Goal: Information Seeking & Learning: Learn about a topic

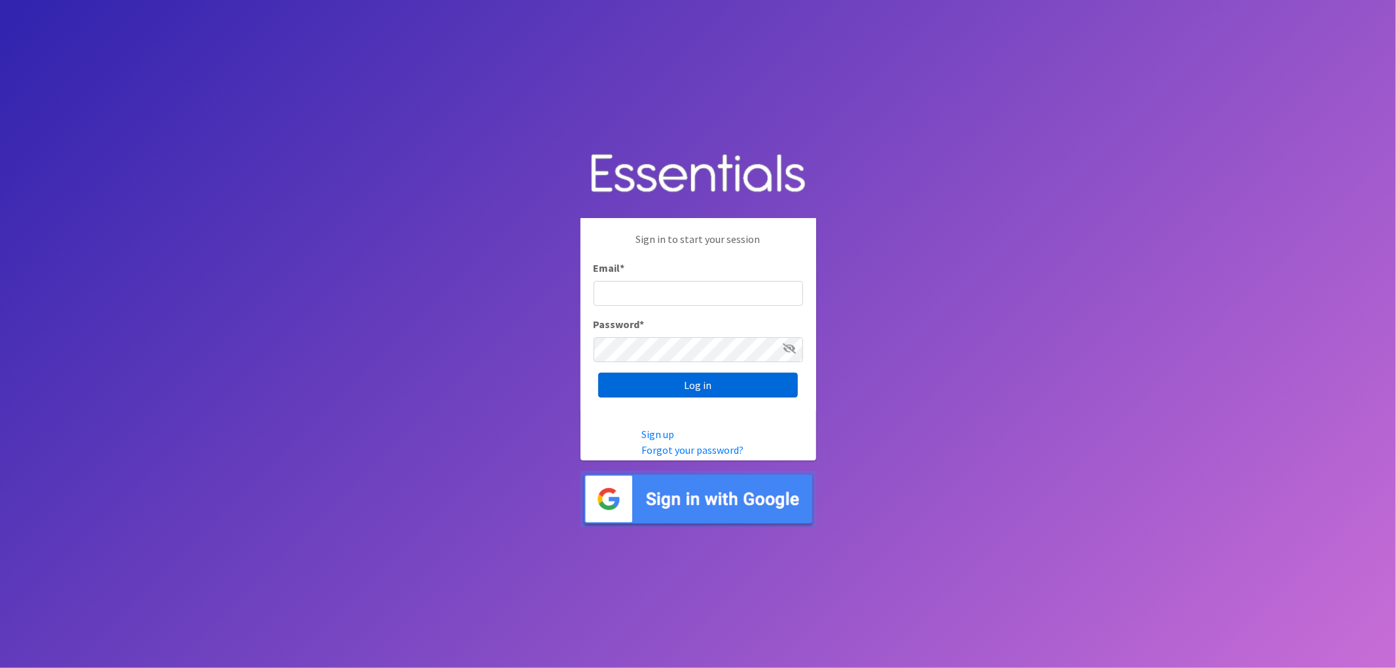
type input "lacey@familynetworknwa.com"
click at [708, 394] on input "Log in" at bounding box center [698, 385] width 200 height 25
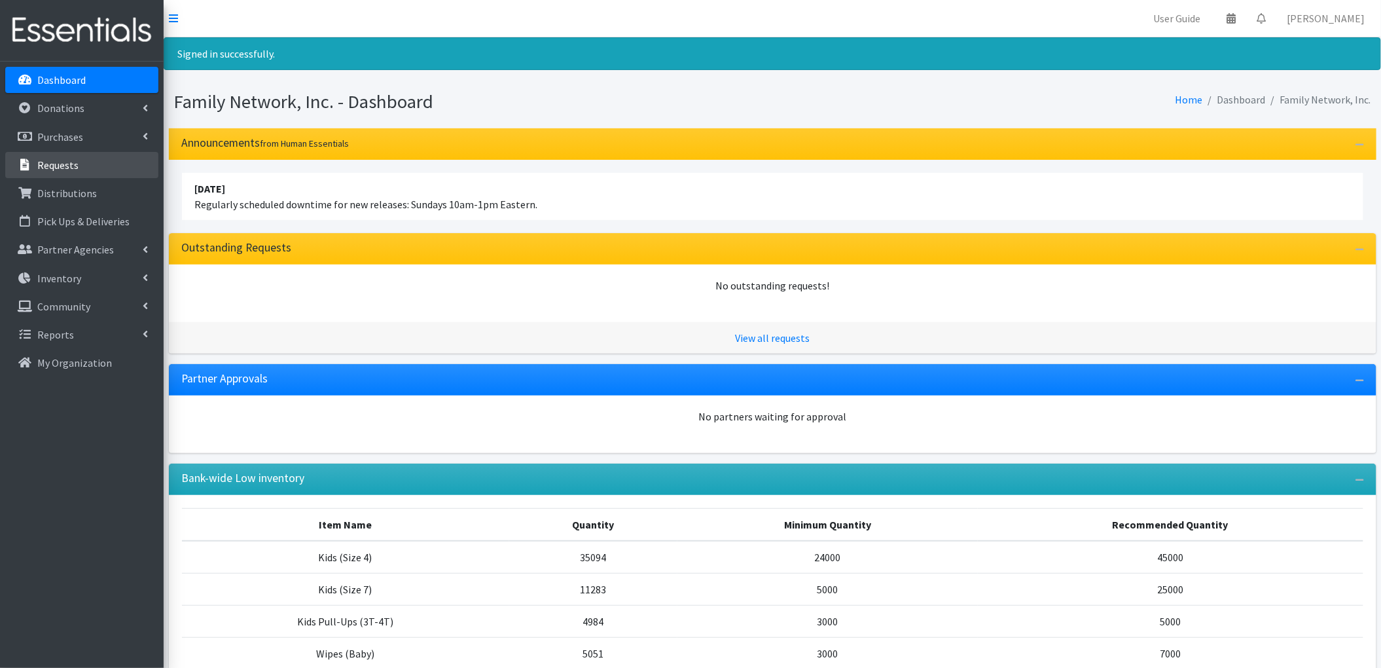
click at [64, 153] on link "Requests" at bounding box center [81, 165] width 153 height 26
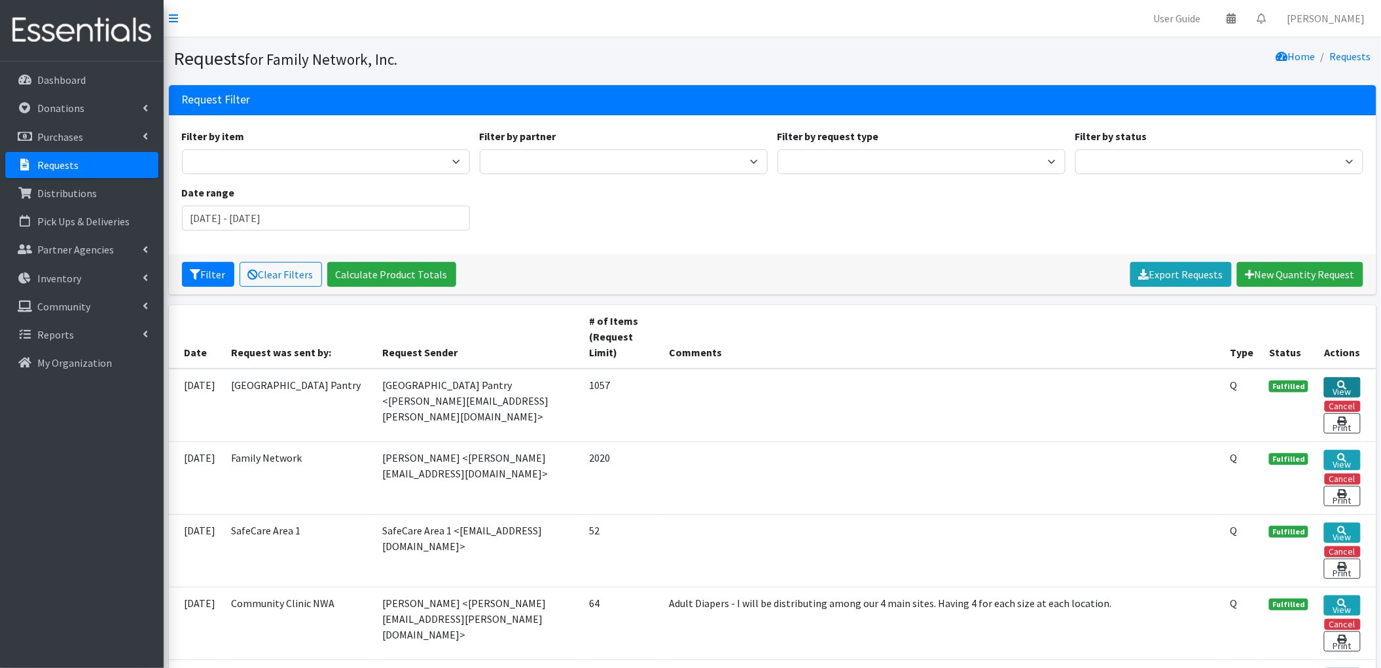
click at [1337, 391] on link "View" at bounding box center [1342, 387] width 36 height 20
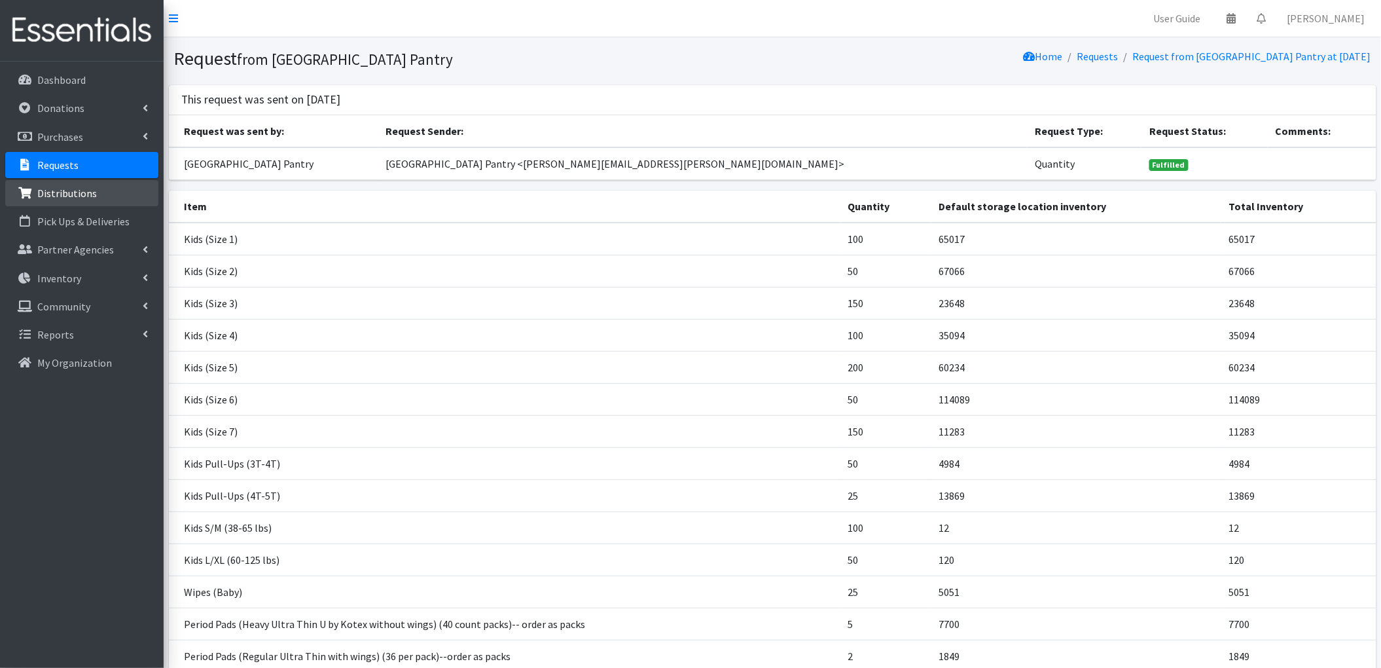
click at [64, 189] on p "Distributions" at bounding box center [67, 193] width 60 height 13
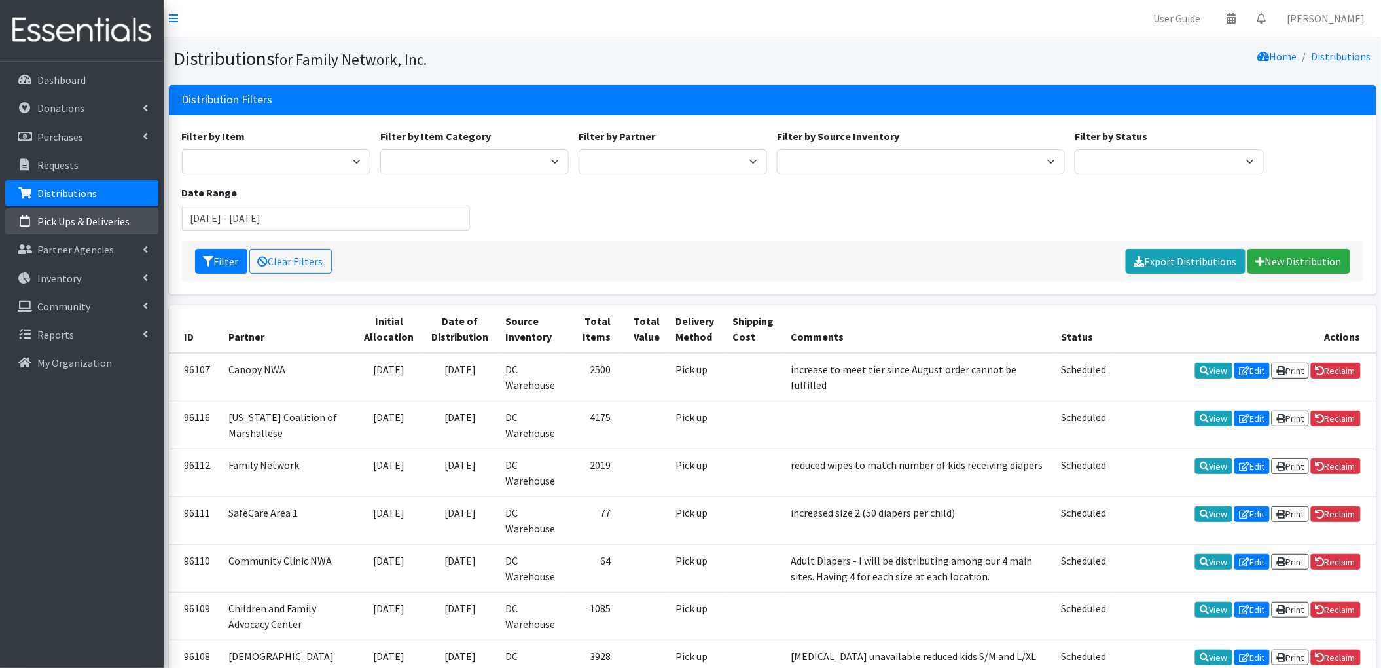
click at [51, 218] on p "Pick Ups & Deliveries" at bounding box center [83, 221] width 92 height 13
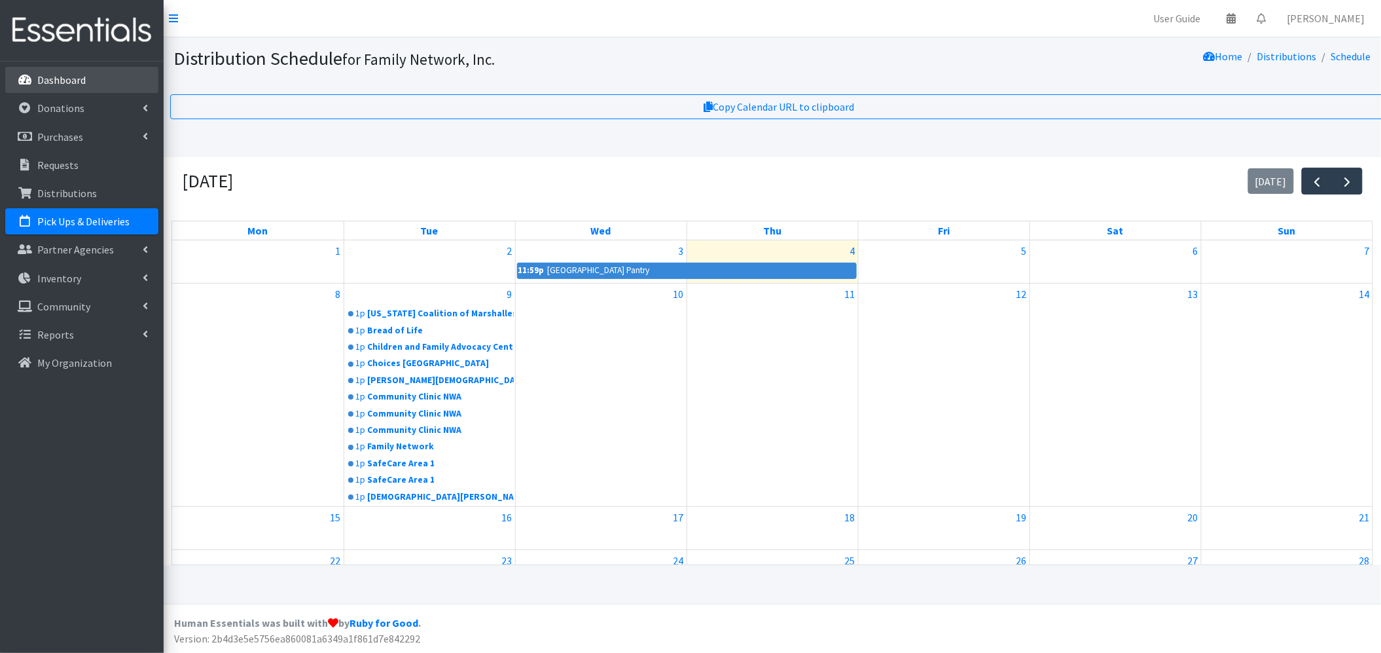
click at [76, 76] on p "Dashboard" at bounding box center [61, 79] width 48 height 13
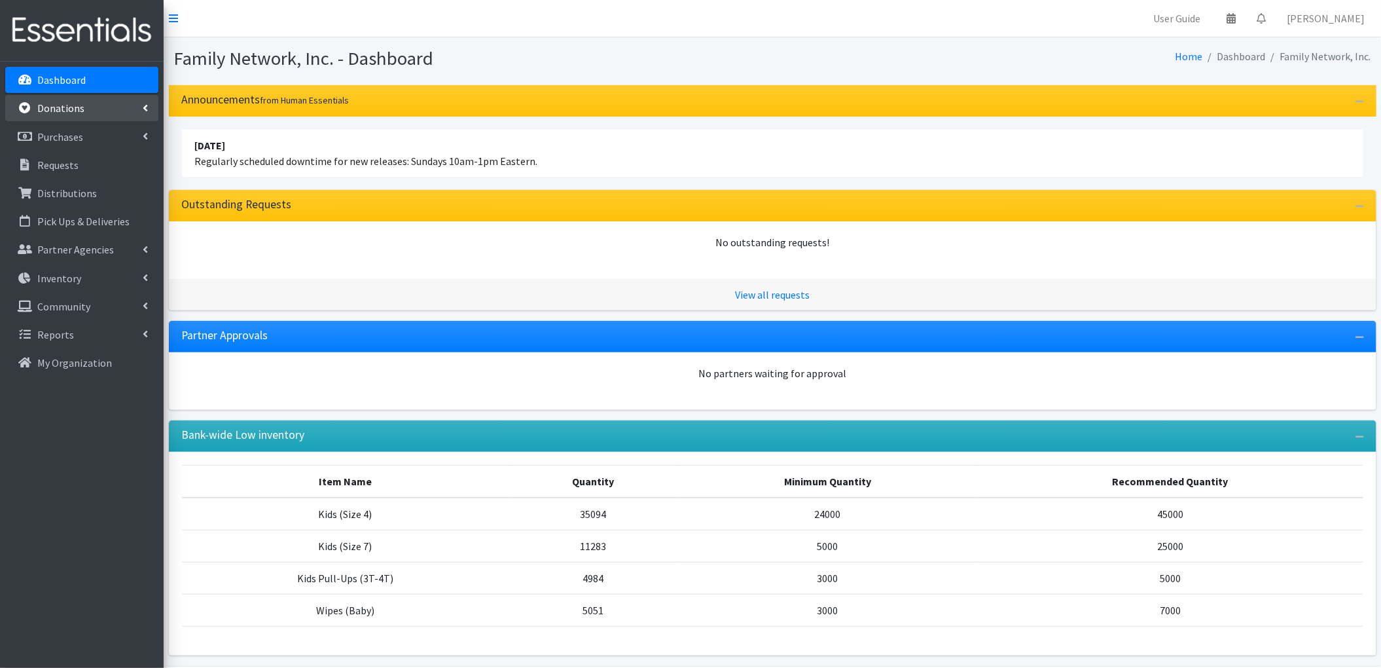
click at [103, 105] on link "Donations" at bounding box center [81, 108] width 153 height 26
click at [82, 137] on link "All Donations" at bounding box center [81, 137] width 153 height 26
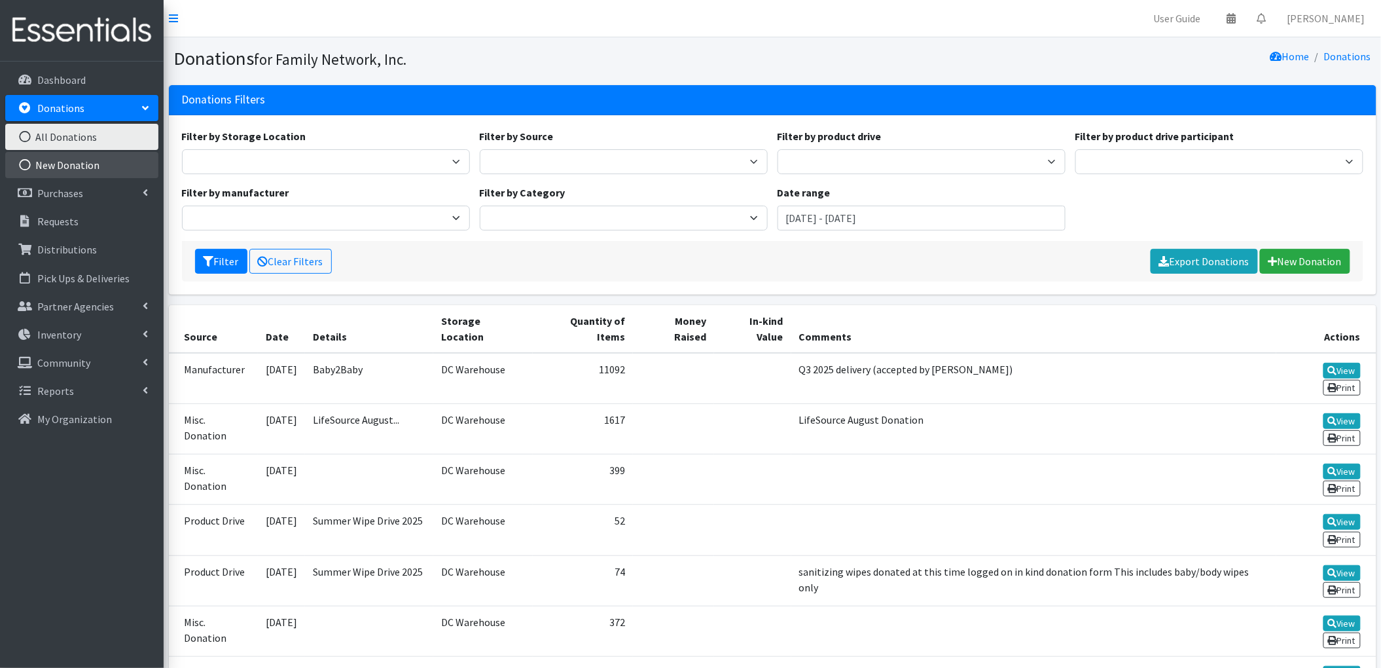
click at [100, 160] on link "New Donation" at bounding box center [81, 165] width 153 height 26
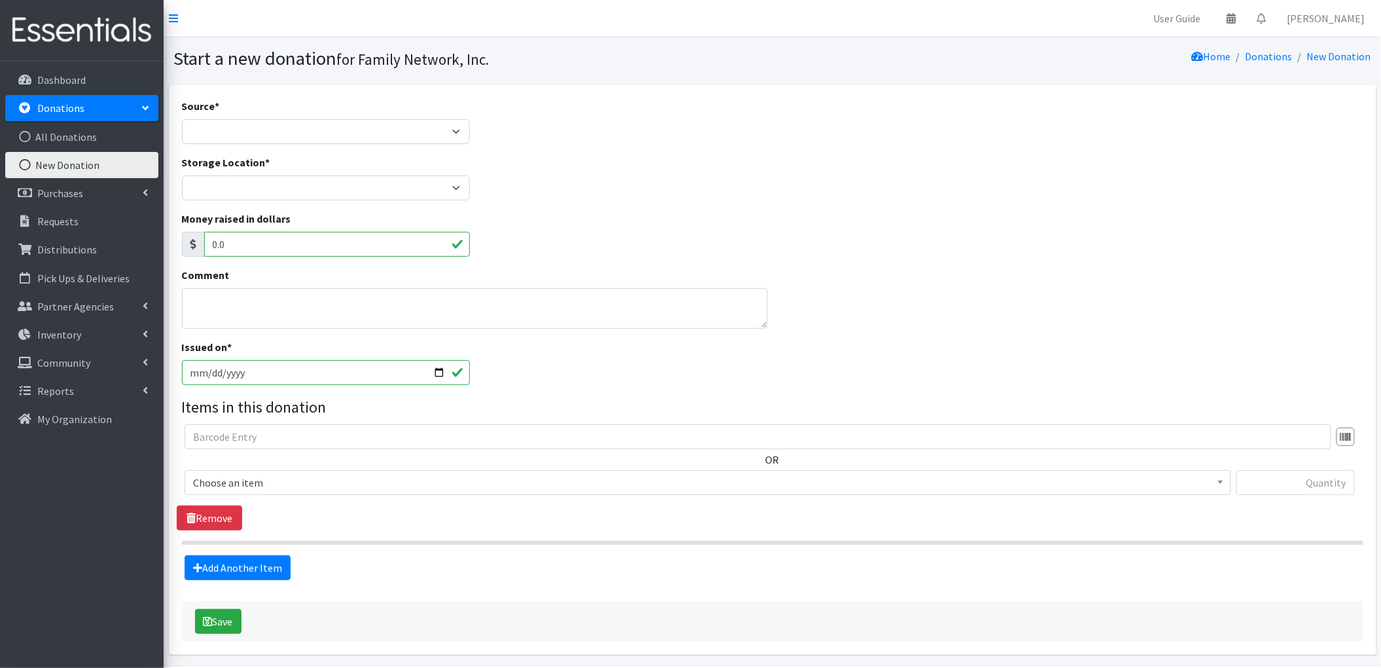
click at [97, 114] on link "Donations" at bounding box center [81, 108] width 153 height 26
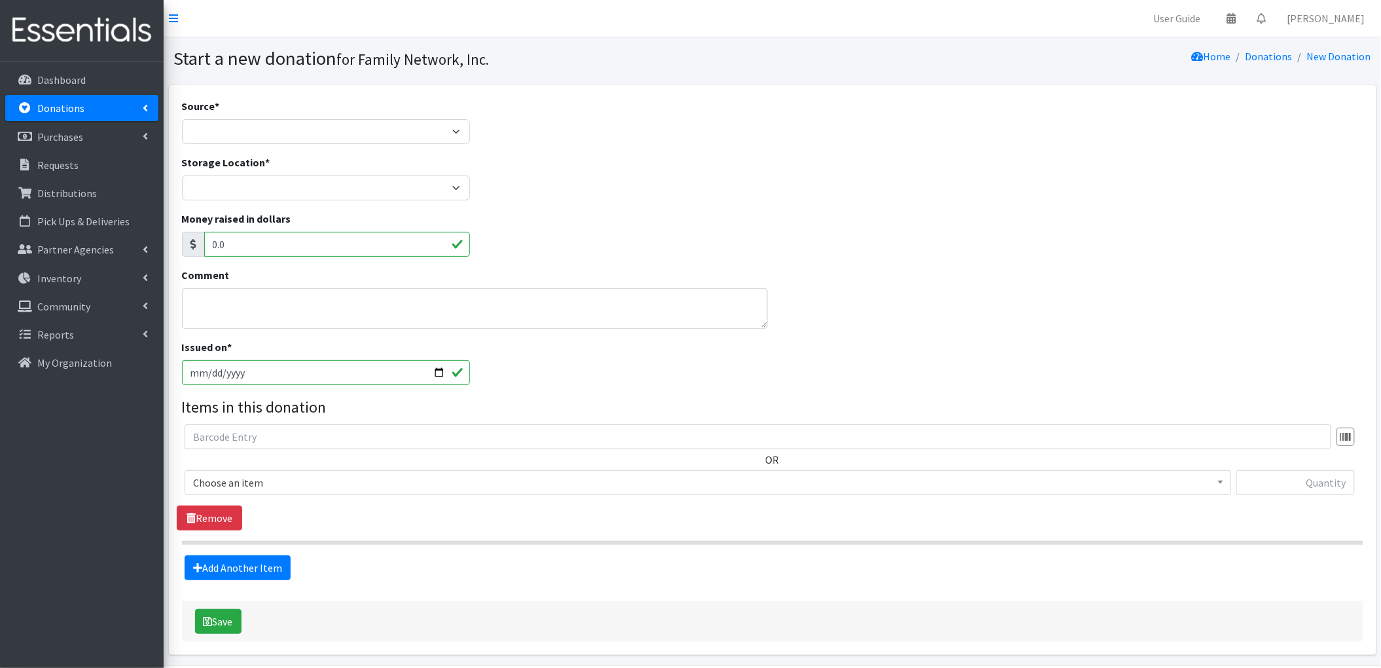
click at [97, 114] on link "Donations" at bounding box center [81, 108] width 153 height 26
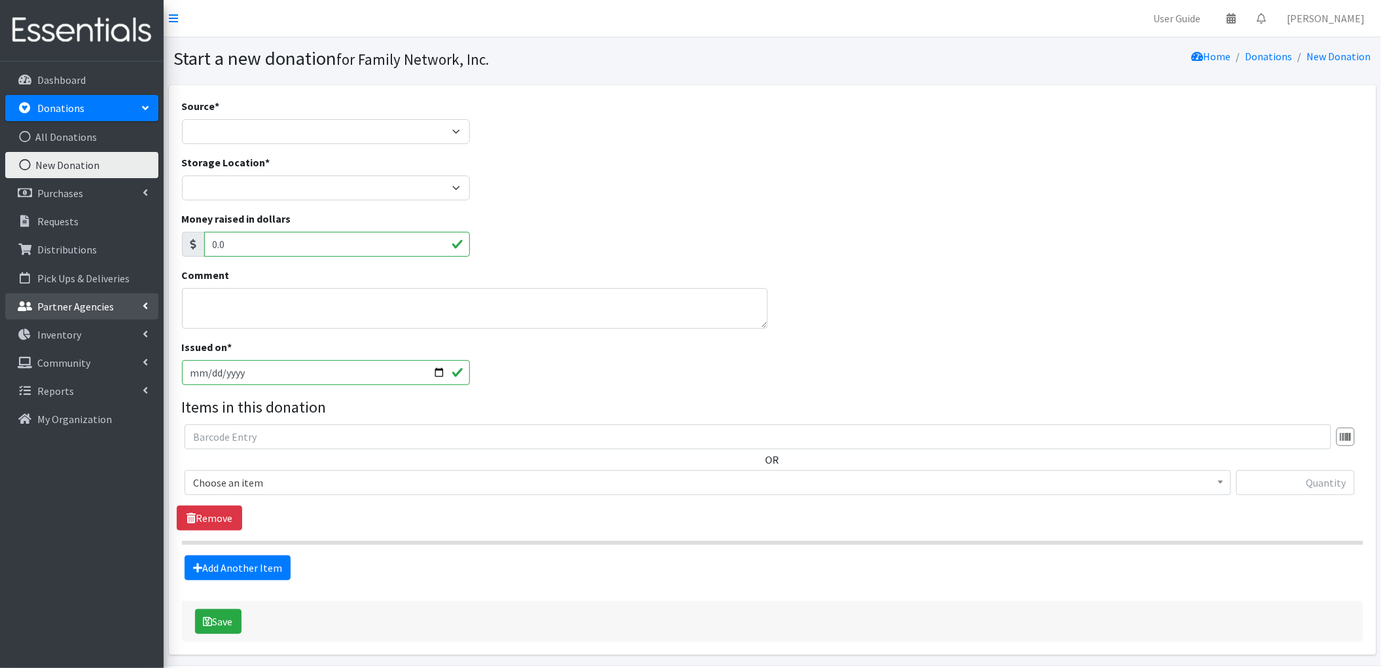
click at [84, 301] on p "Partner Agencies" at bounding box center [75, 306] width 77 height 13
click at [69, 339] on link "All Partners" at bounding box center [81, 334] width 153 height 26
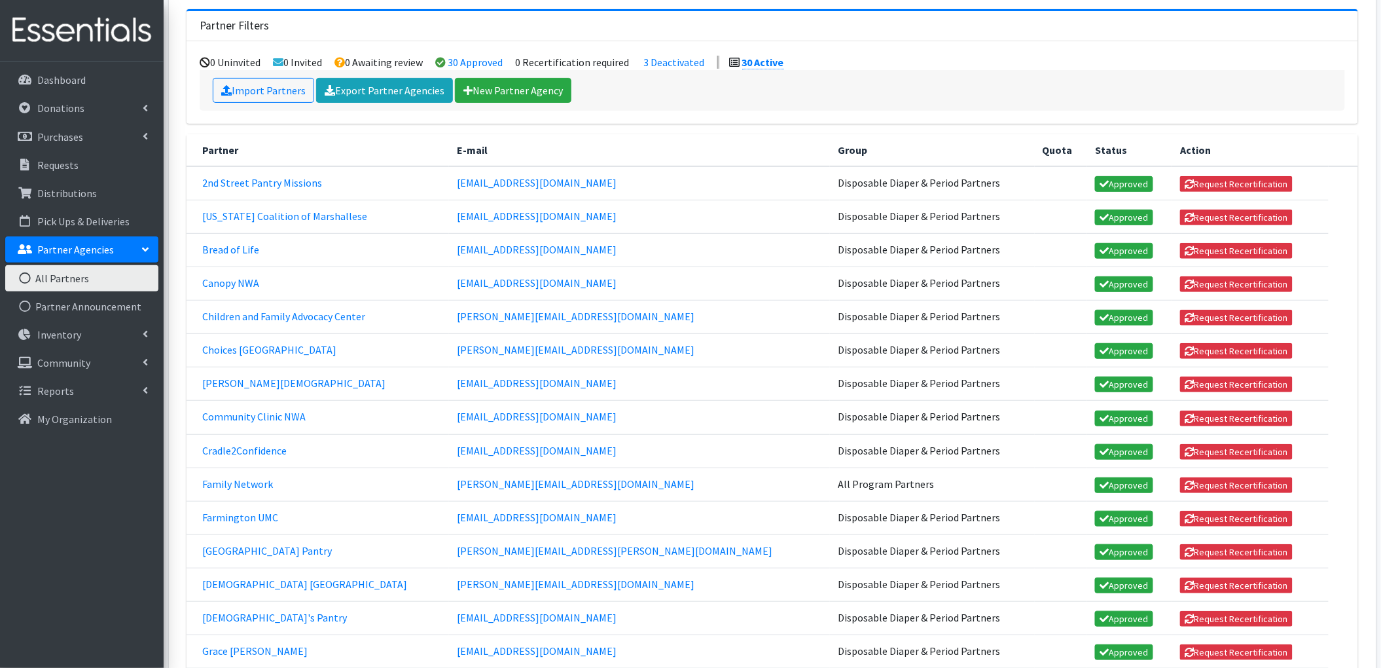
scroll to position [87, 0]
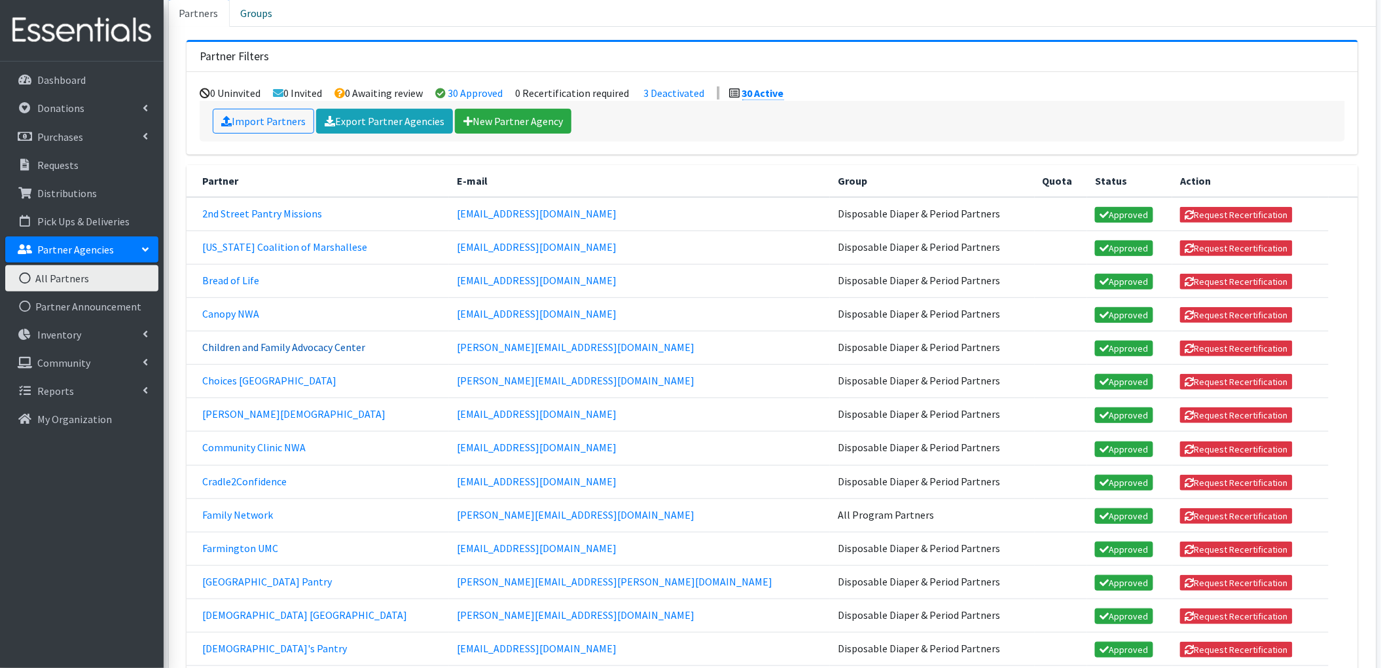
click at [259, 352] on link "Children and Family Advocacy Center" at bounding box center [283, 346] width 163 height 13
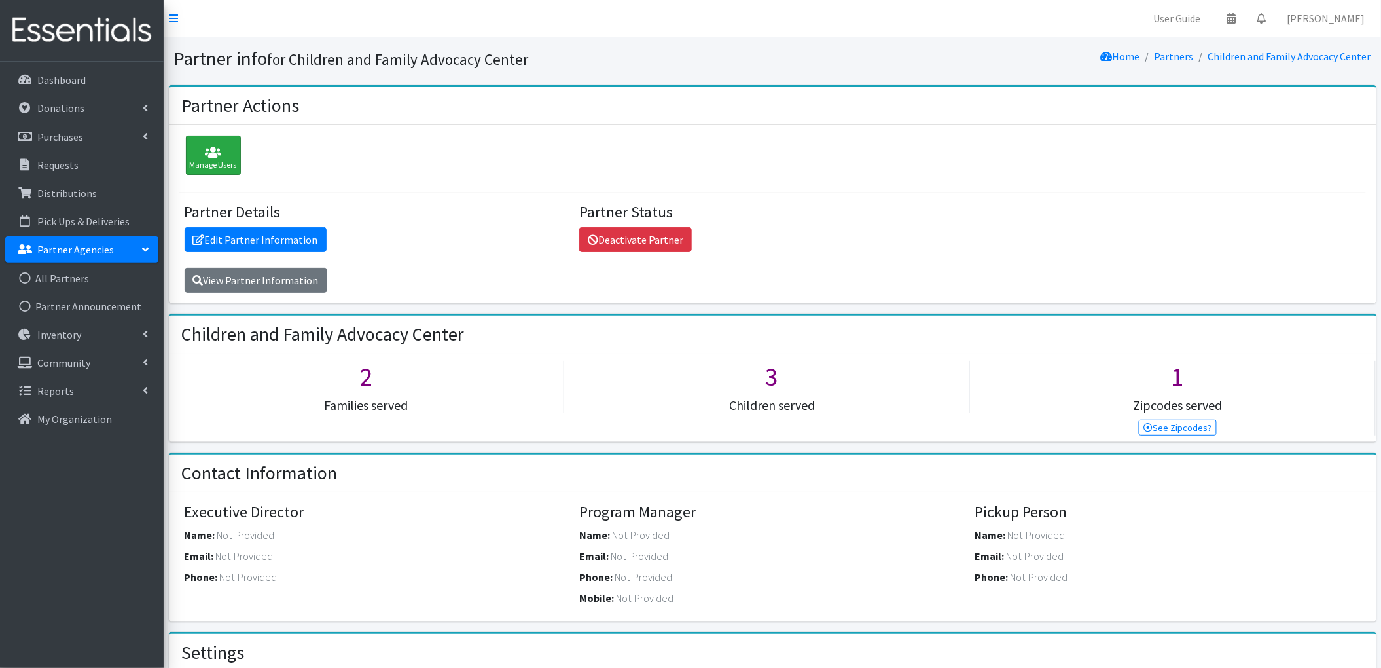
click at [220, 164] on div "Manage Users" at bounding box center [213, 155] width 55 height 39
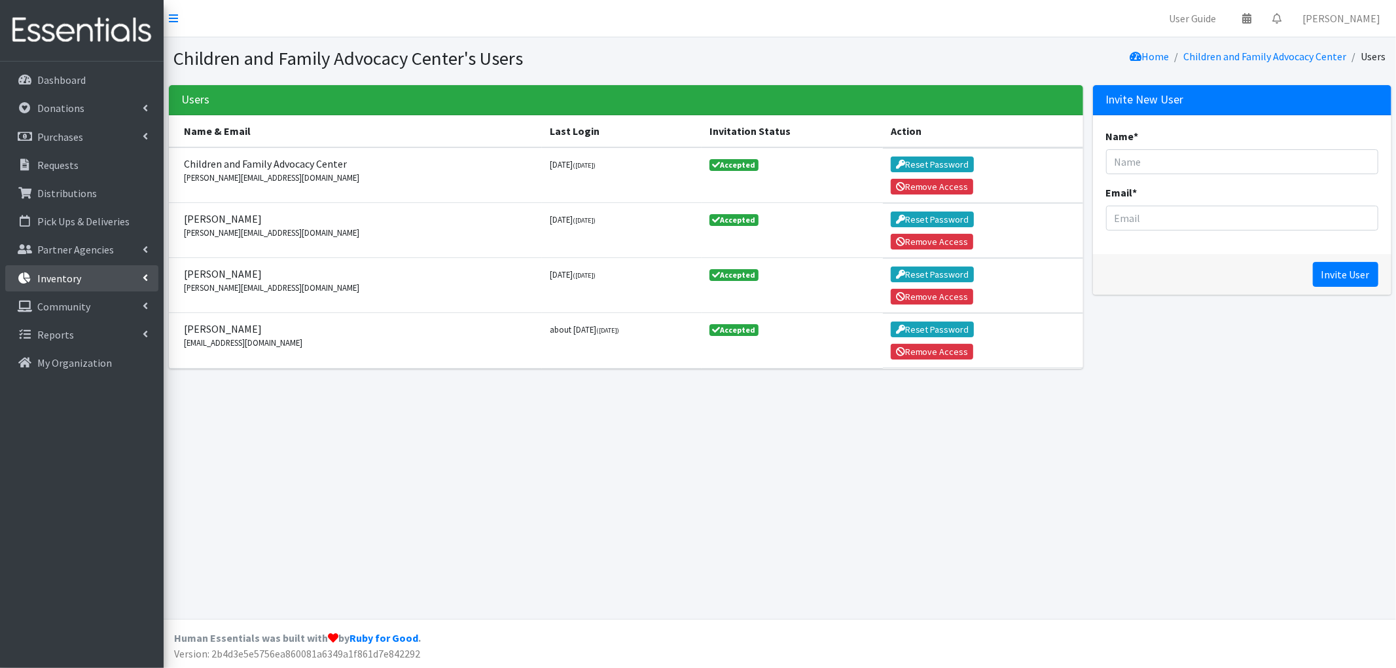
click at [79, 278] on p "Inventory" at bounding box center [59, 278] width 44 height 13
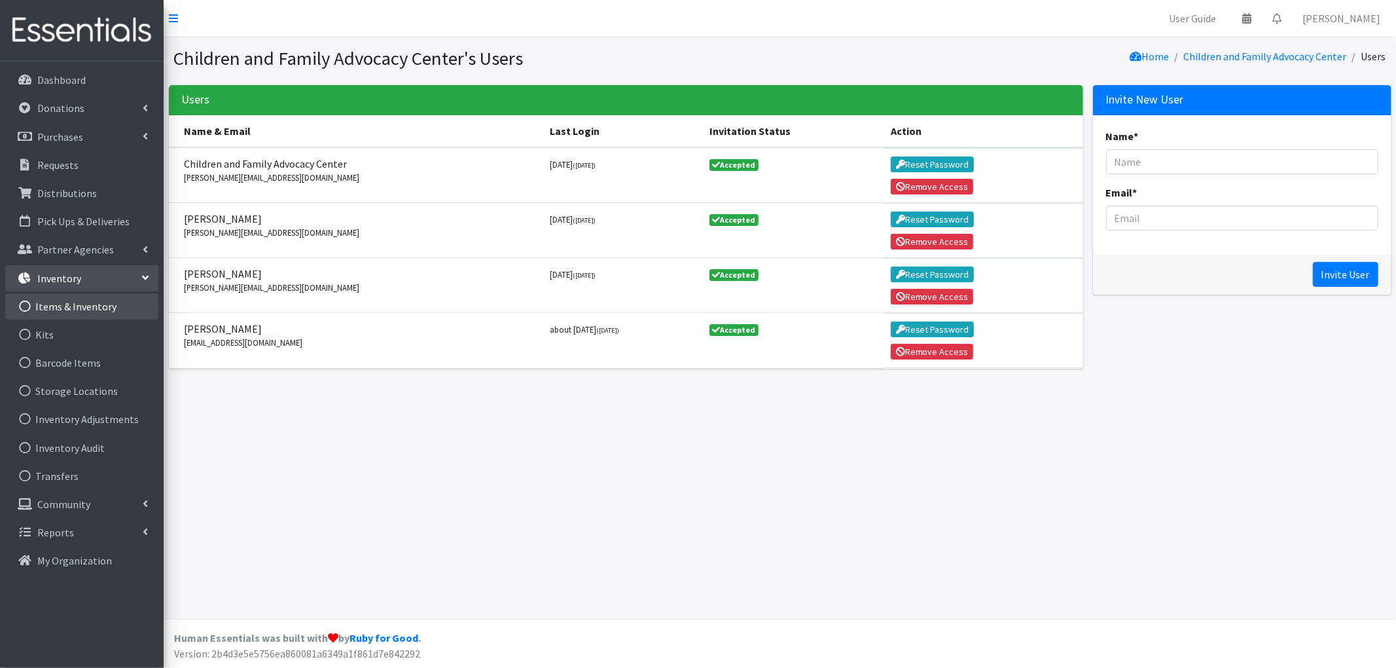
click at [71, 309] on link "Items & Inventory" at bounding box center [81, 306] width 153 height 26
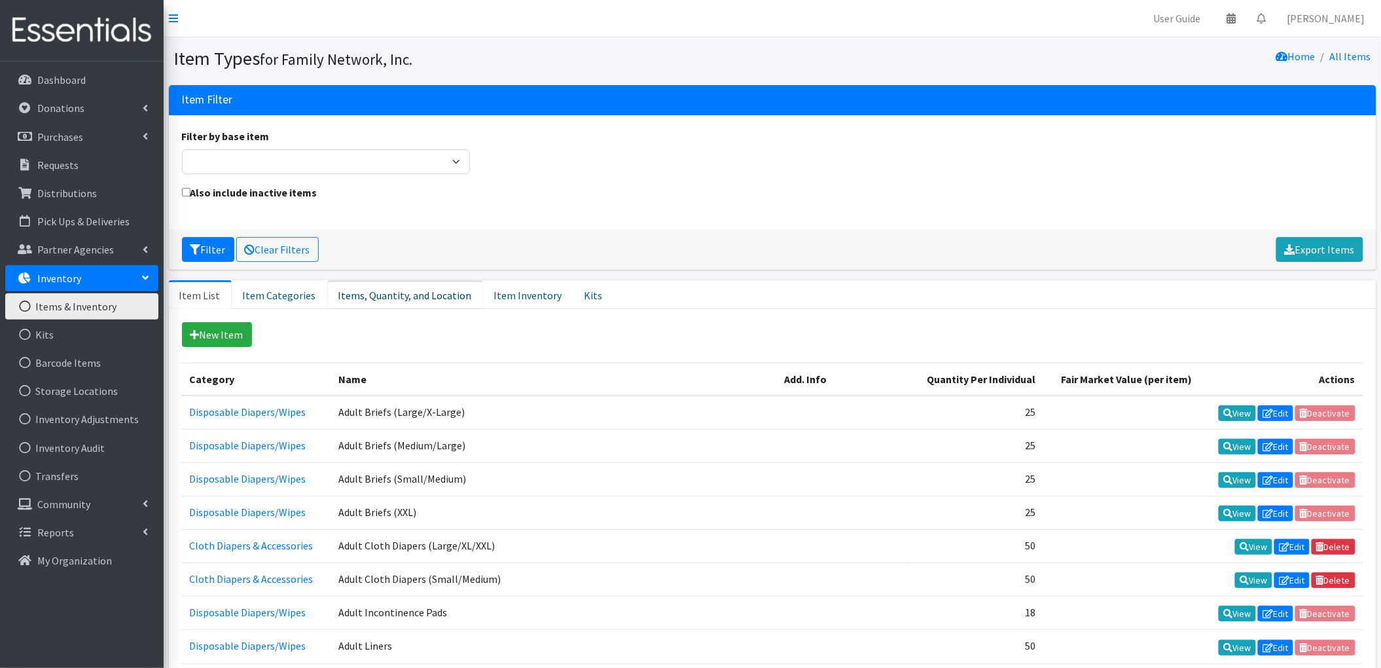
click at [396, 302] on link "Items, Quantity, and Location" at bounding box center [405, 294] width 156 height 29
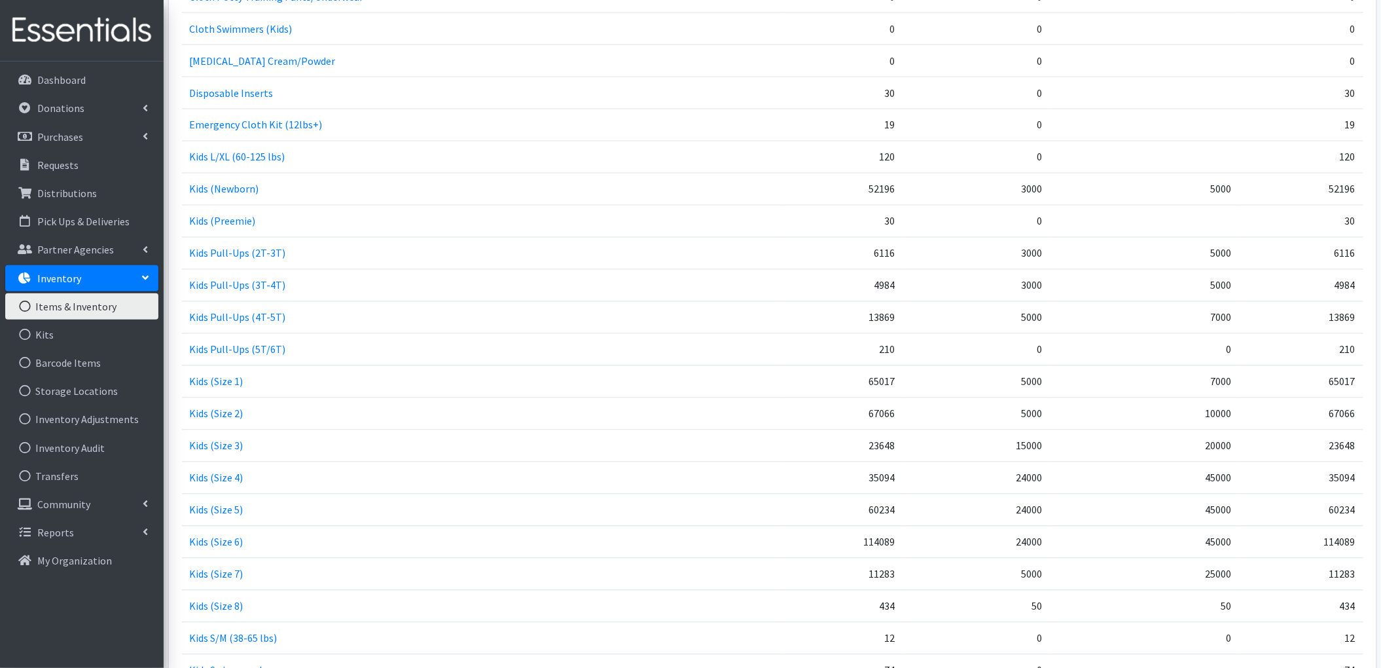
scroll to position [960, 0]
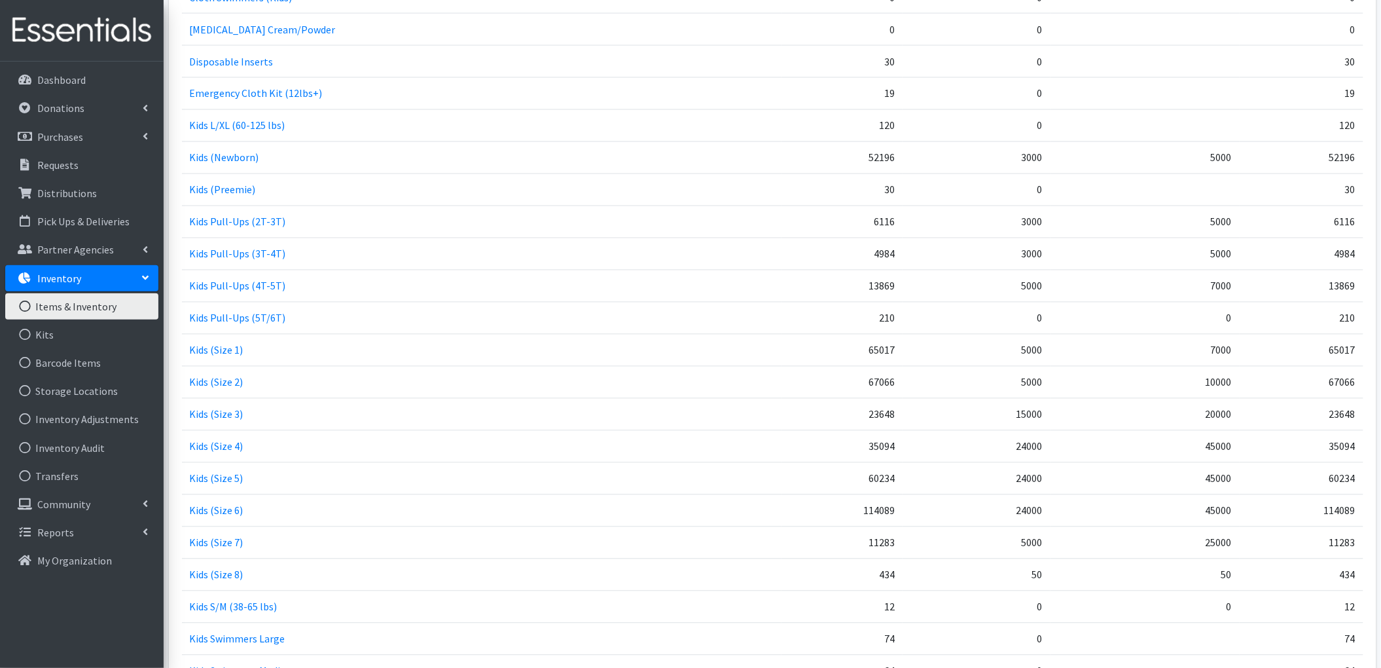
click at [97, 281] on link "Inventory" at bounding box center [81, 278] width 153 height 26
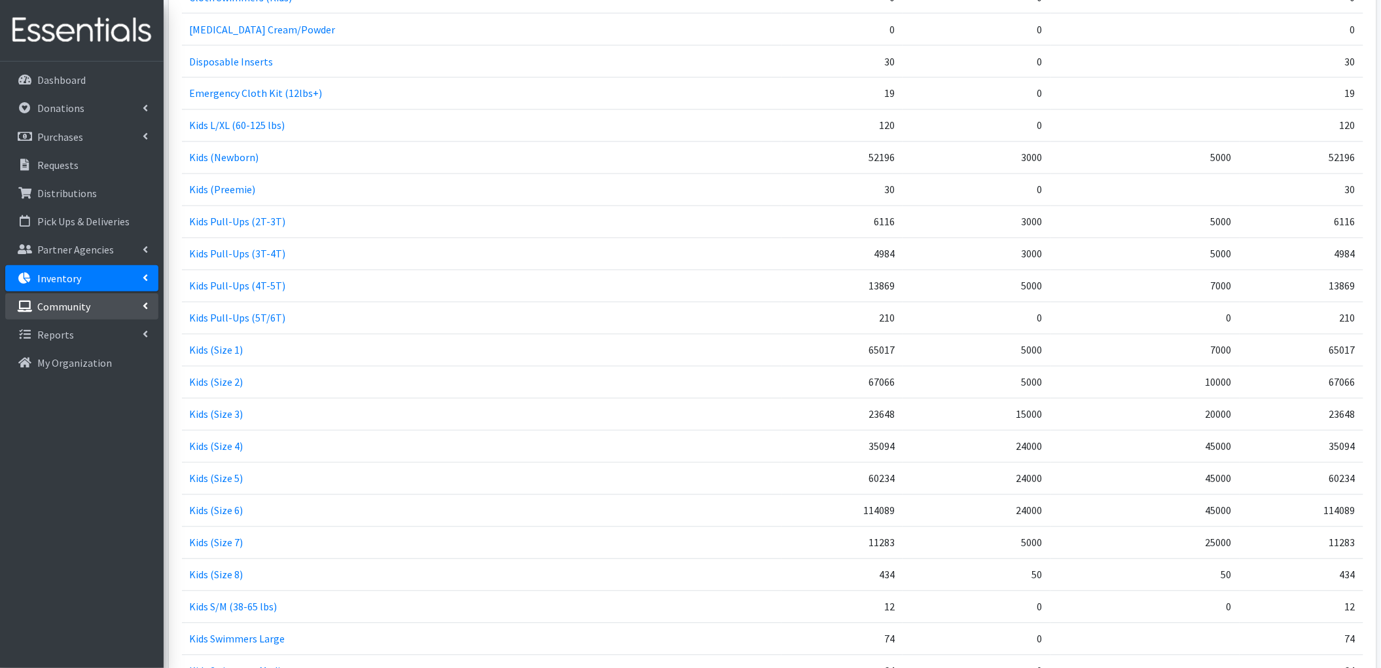
click at [77, 297] on link "Community" at bounding box center [81, 306] width 153 height 26
click at [82, 368] on link "Product Drives" at bounding box center [81, 363] width 153 height 26
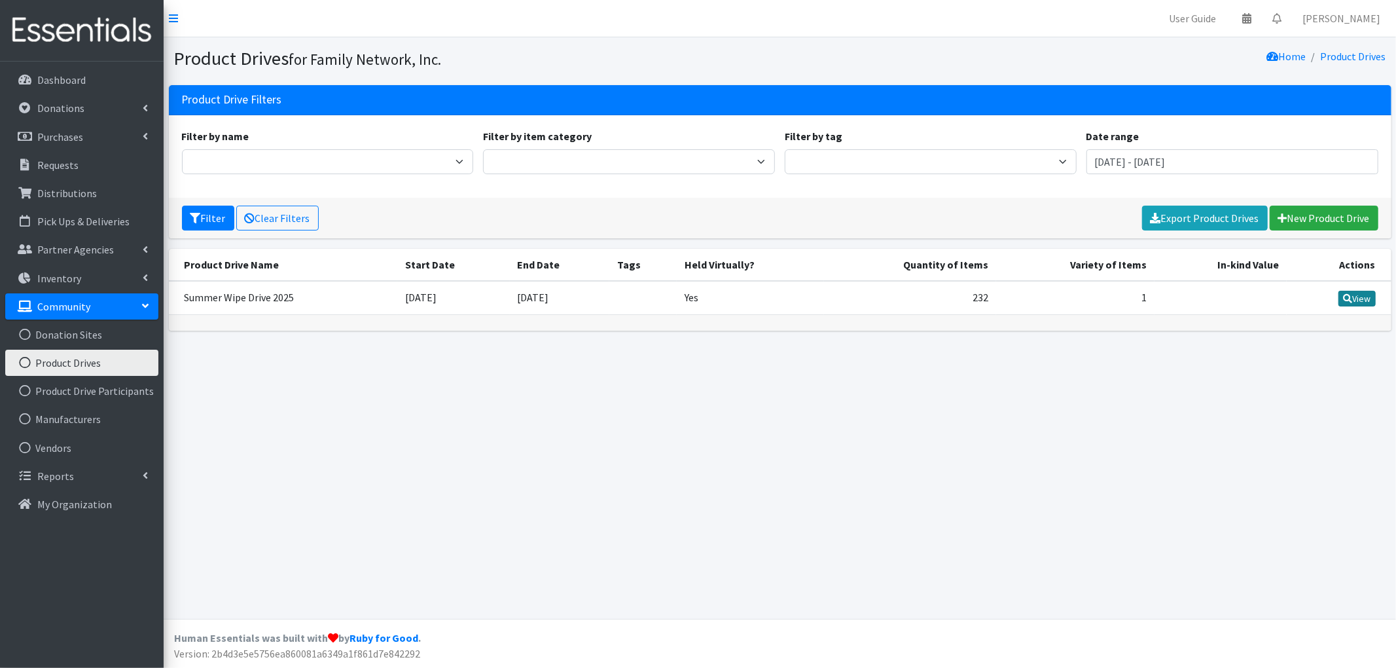
click at [1355, 294] on link "View" at bounding box center [1357, 299] width 37 height 16
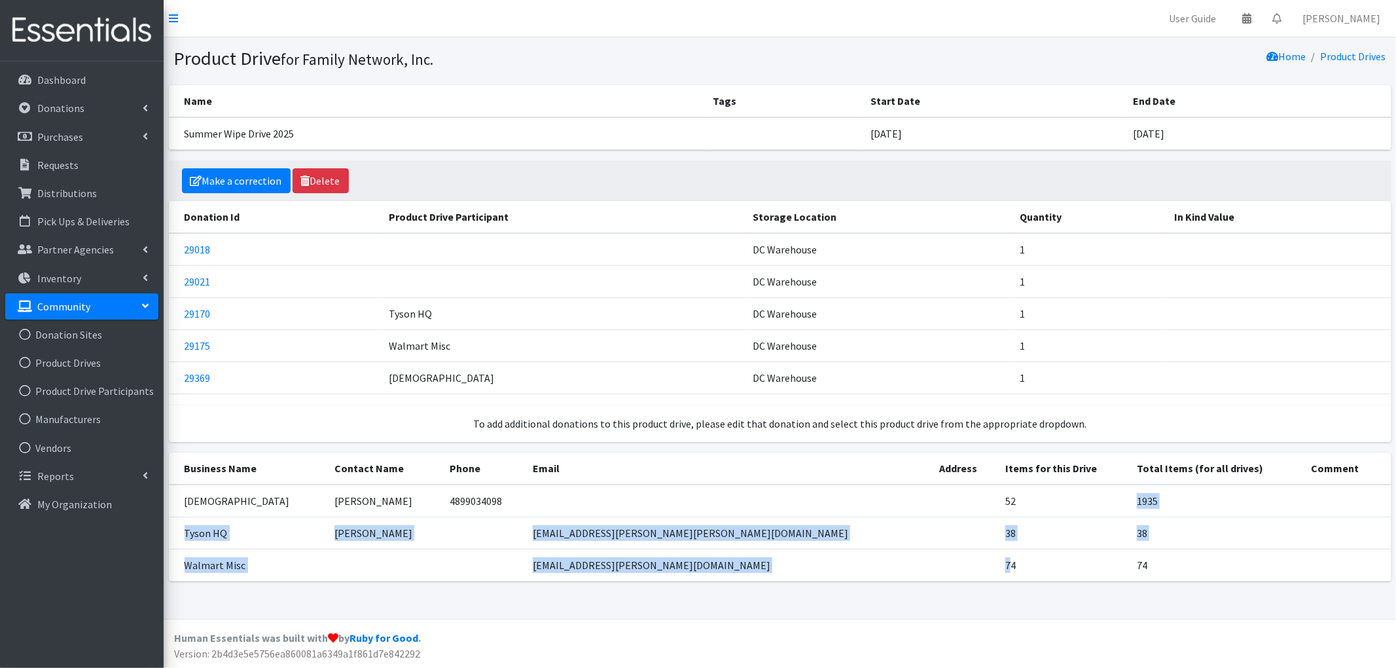
drag, startPoint x: 922, startPoint y: 496, endPoint x: 917, endPoint y: 579, distance: 84.0
click at [917, 579] on tbody "[DEMOGRAPHIC_DATA] [PERSON_NAME] 4899034098 52 1935 Tyson HQ [PERSON_NAME] [EMA…" at bounding box center [780, 532] width 1223 height 97
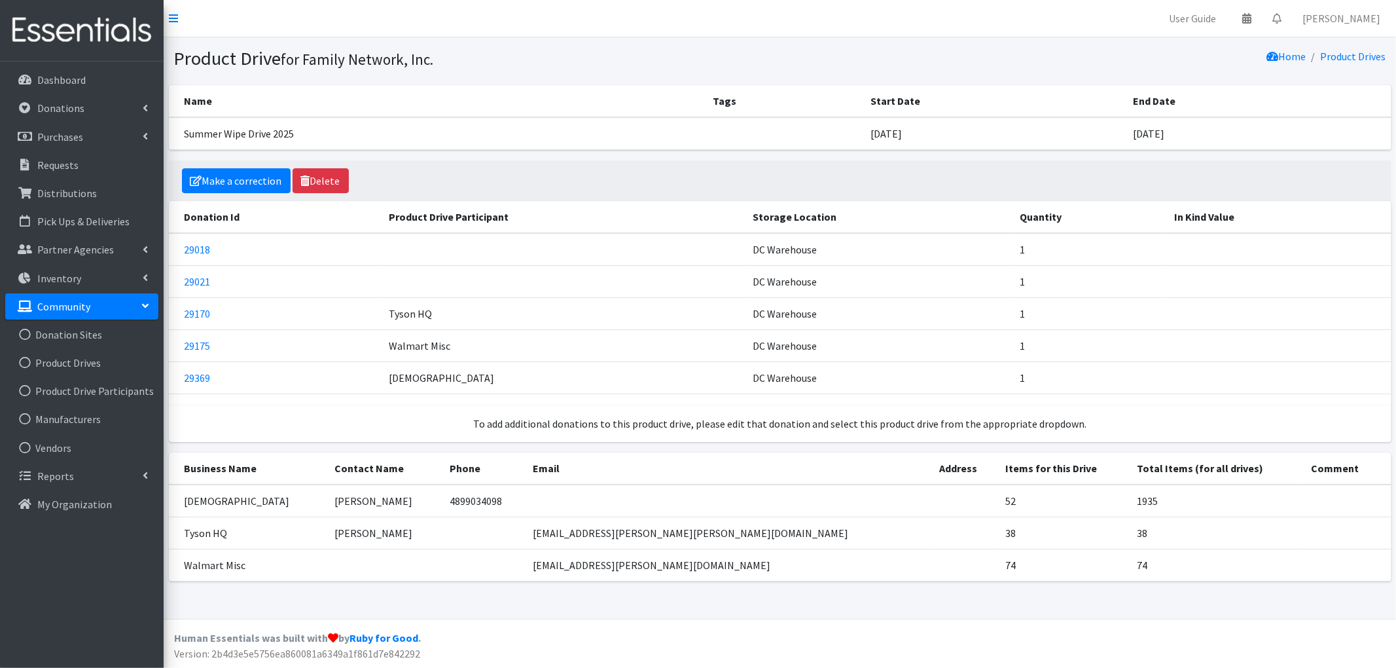
click at [998, 550] on td "74" at bounding box center [1064, 565] width 132 height 32
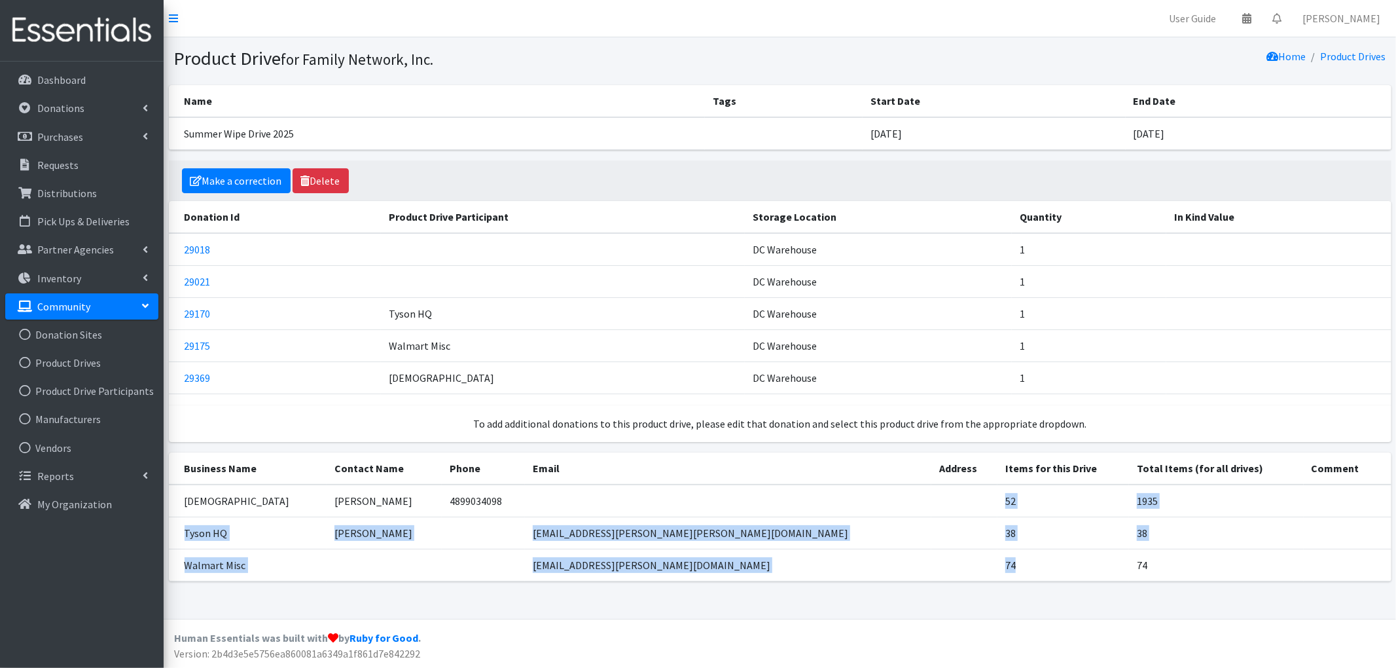
drag, startPoint x: 907, startPoint y: 503, endPoint x: 951, endPoint y: 582, distance: 90.0
click at [951, 581] on table "Business Name Contact Name Phone Email Address Items for this Drive Total Items…" at bounding box center [780, 516] width 1223 height 129
click at [932, 572] on td at bounding box center [965, 565] width 66 height 32
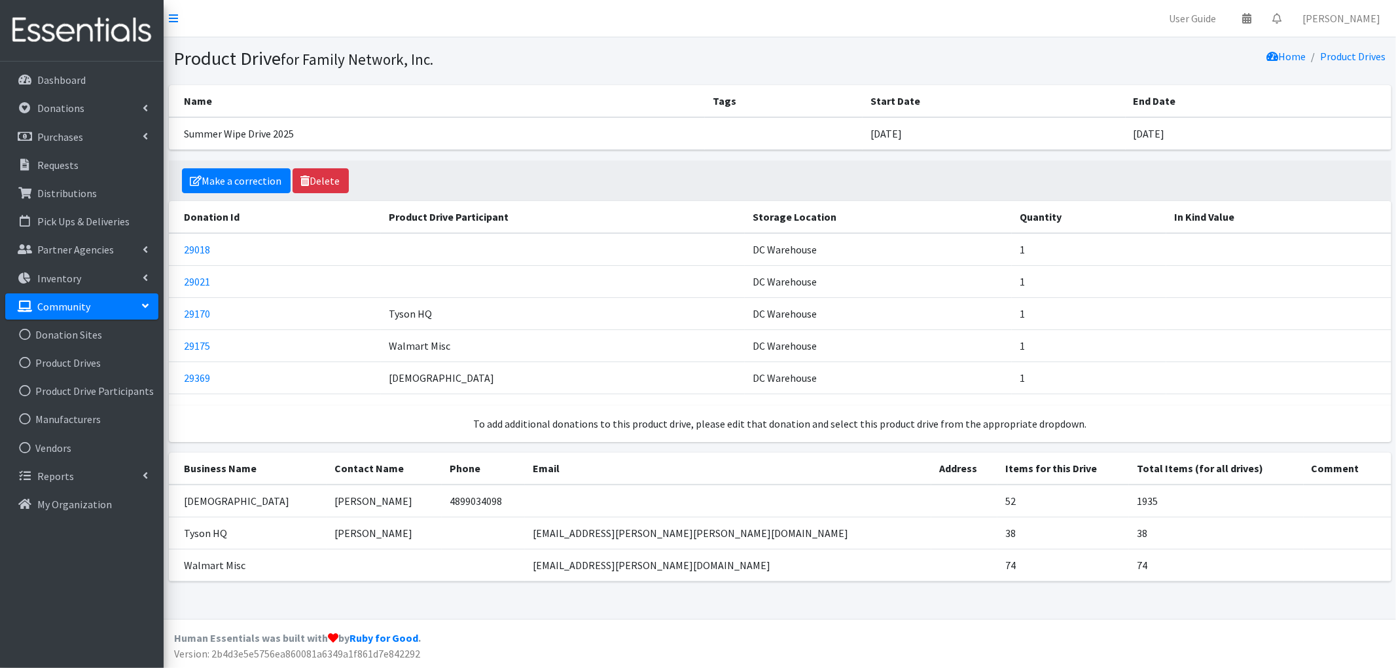
drag, startPoint x: 388, startPoint y: 304, endPoint x: 483, endPoint y: 388, distance: 126.2
click at [483, 388] on tbody "29018 DC Warehouse 1 29021 DC Warehouse 1 29170 Tyson HQ DC Warehouse 1 29175 W…" at bounding box center [780, 313] width 1223 height 161
click at [499, 378] on td "First Christian Church" at bounding box center [563, 377] width 364 height 32
drag, startPoint x: 386, startPoint y: 314, endPoint x: 439, endPoint y: 320, distance: 52.7
click at [439, 320] on td "Tyson HQ" at bounding box center [563, 313] width 364 height 32
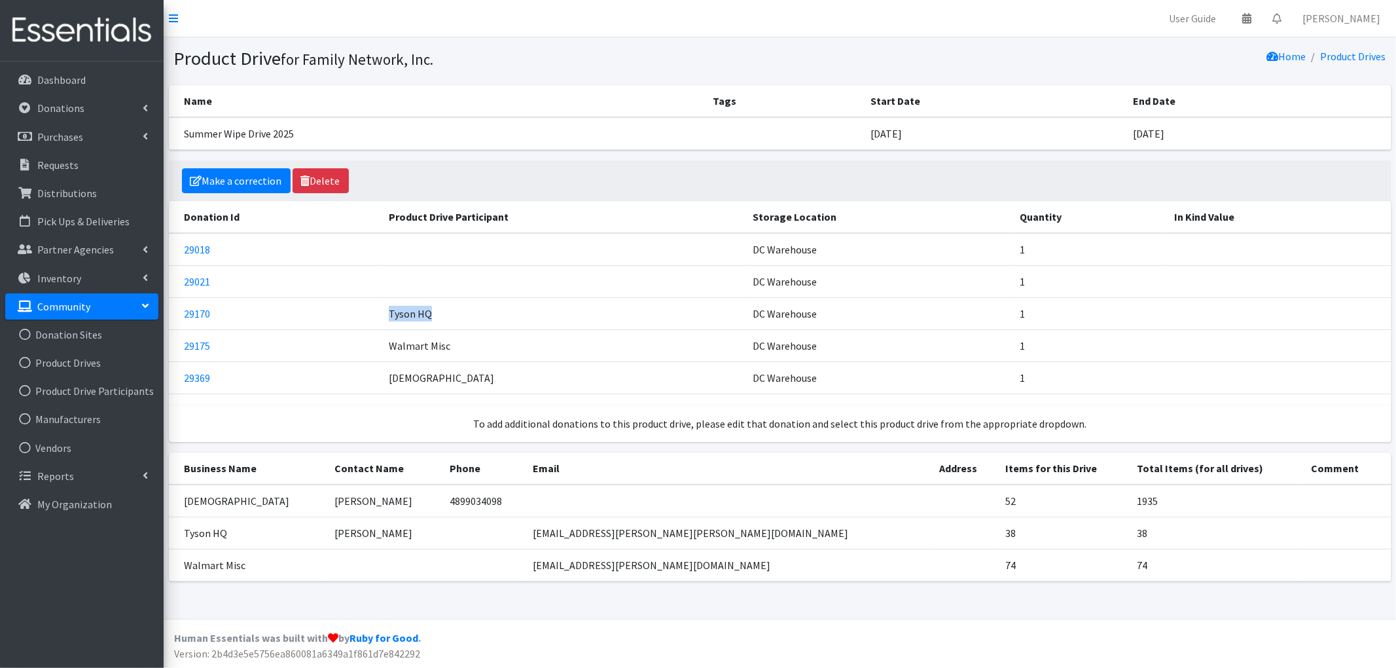
click at [445, 314] on td "Tyson HQ" at bounding box center [563, 313] width 364 height 32
click at [195, 316] on link "29170" at bounding box center [198, 313] width 26 height 13
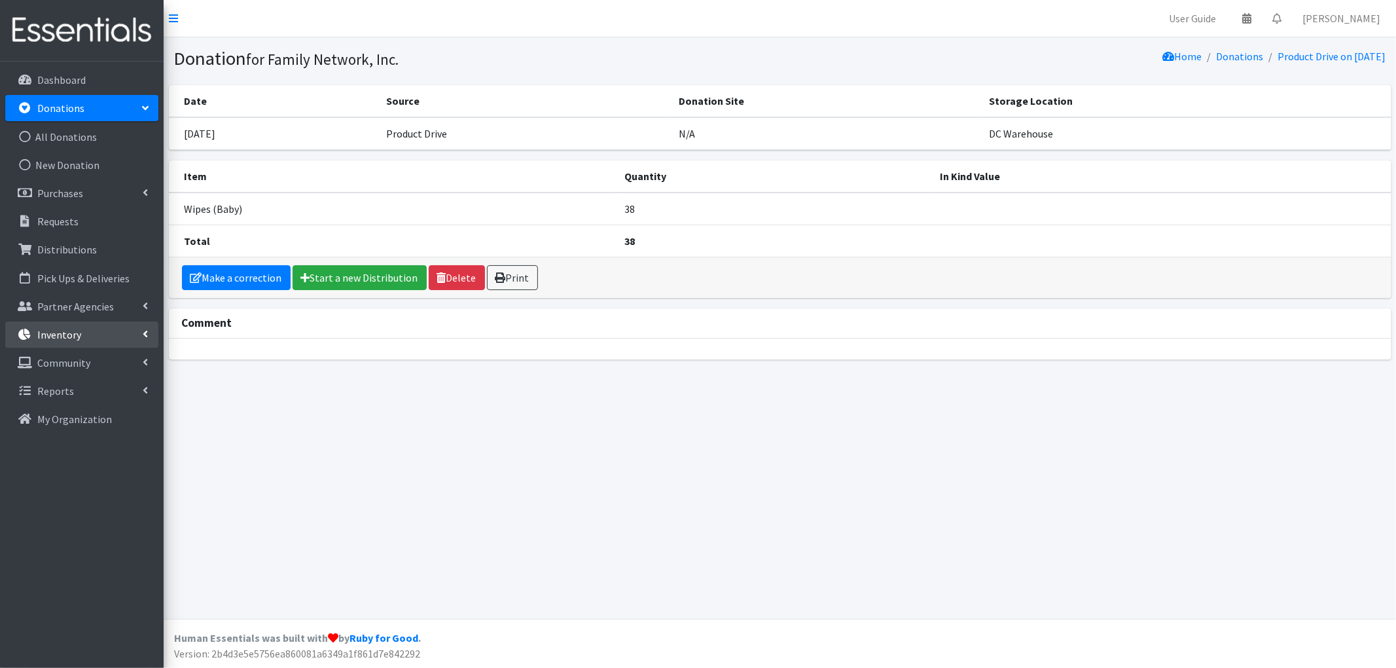
click at [105, 335] on link "Inventory" at bounding box center [81, 334] width 153 height 26
click at [81, 330] on link "Inventory" at bounding box center [81, 334] width 153 height 26
click at [84, 364] on p "Community" at bounding box center [63, 362] width 53 height 13
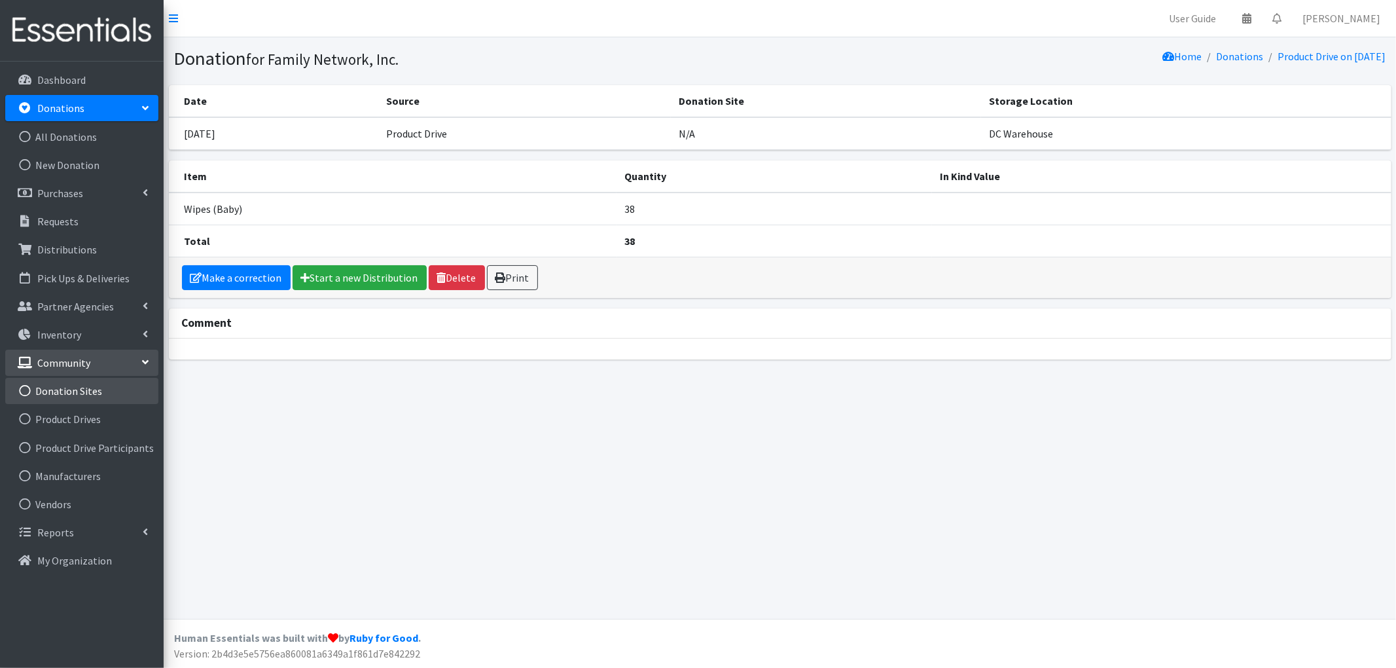
click at [73, 396] on link "Donation Sites" at bounding box center [81, 391] width 153 height 26
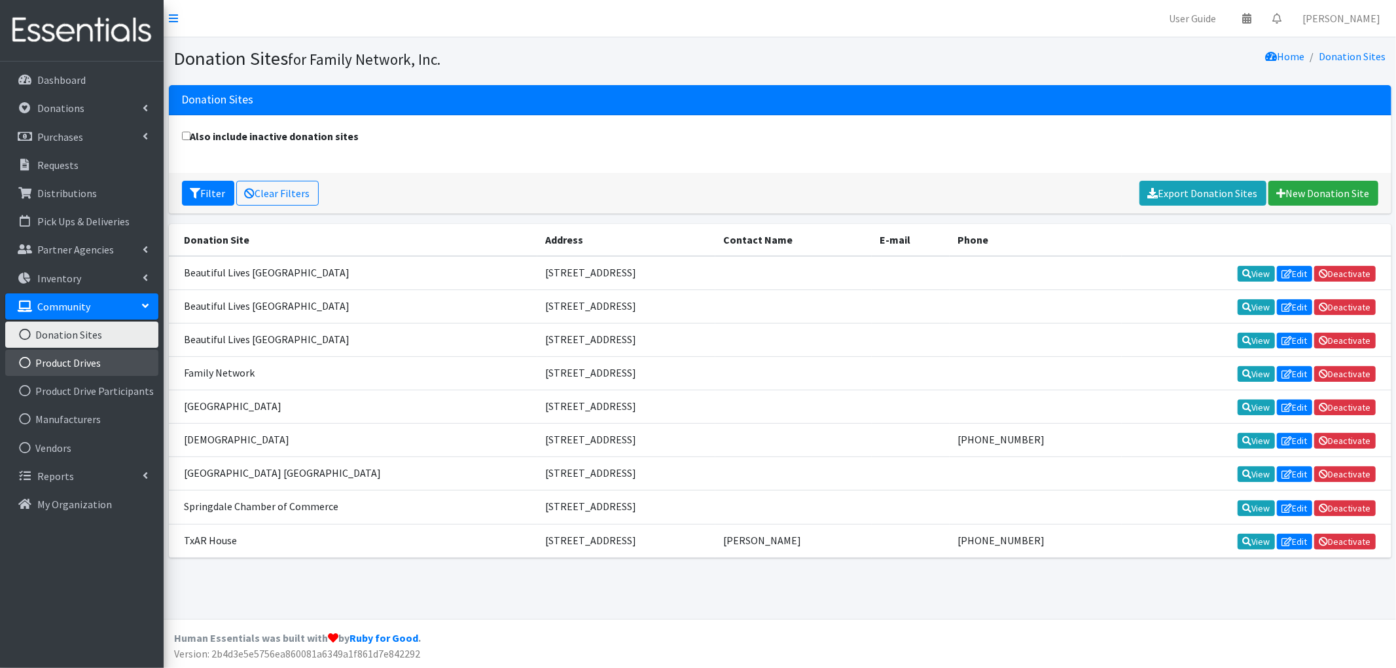
click at [60, 372] on link "Product Drives" at bounding box center [81, 363] width 153 height 26
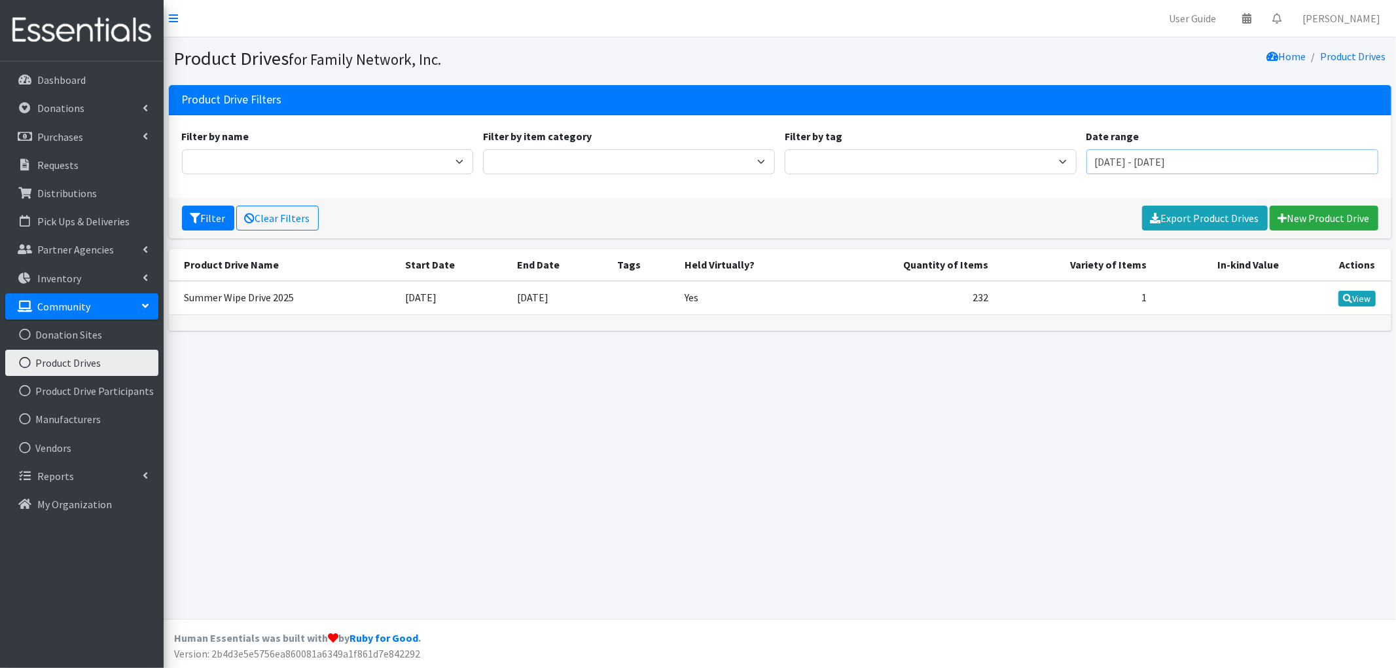
click at [1178, 169] on input "[DATE] - [DATE]" at bounding box center [1233, 161] width 292 height 25
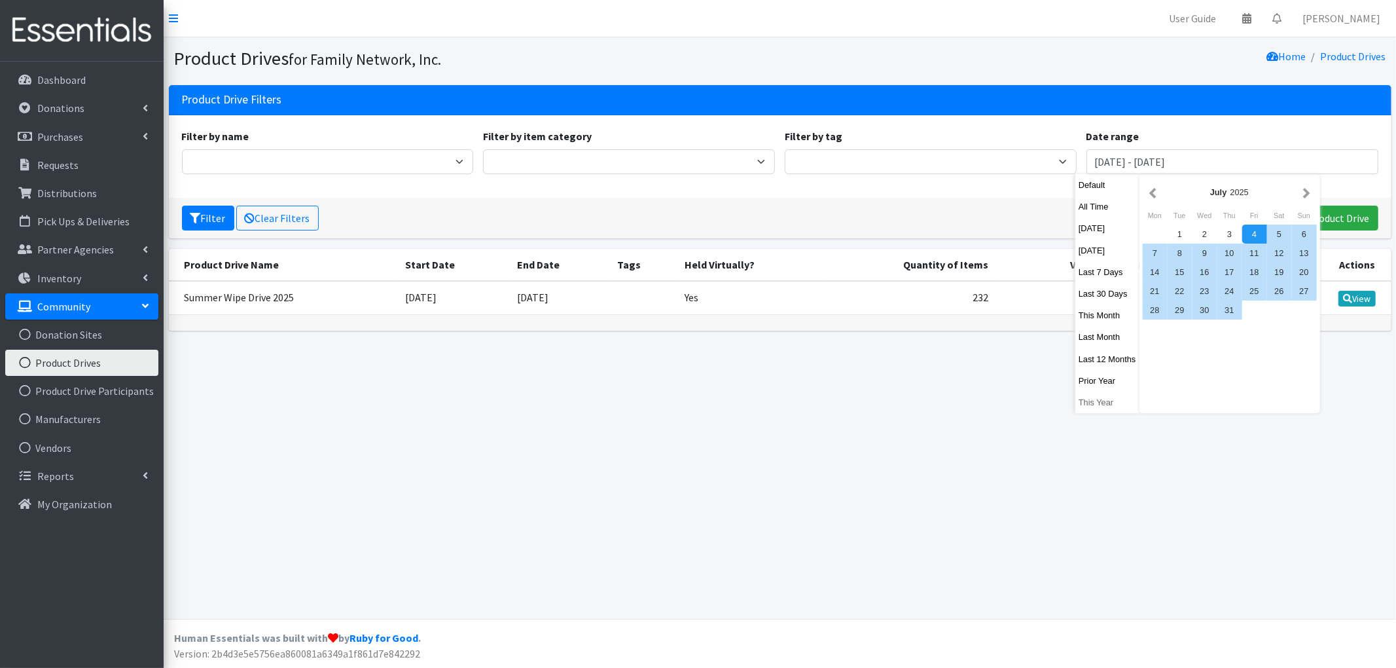
click at [1108, 399] on button "This Year" at bounding box center [1108, 402] width 64 height 19
type input "[DATE] - [DATE]"
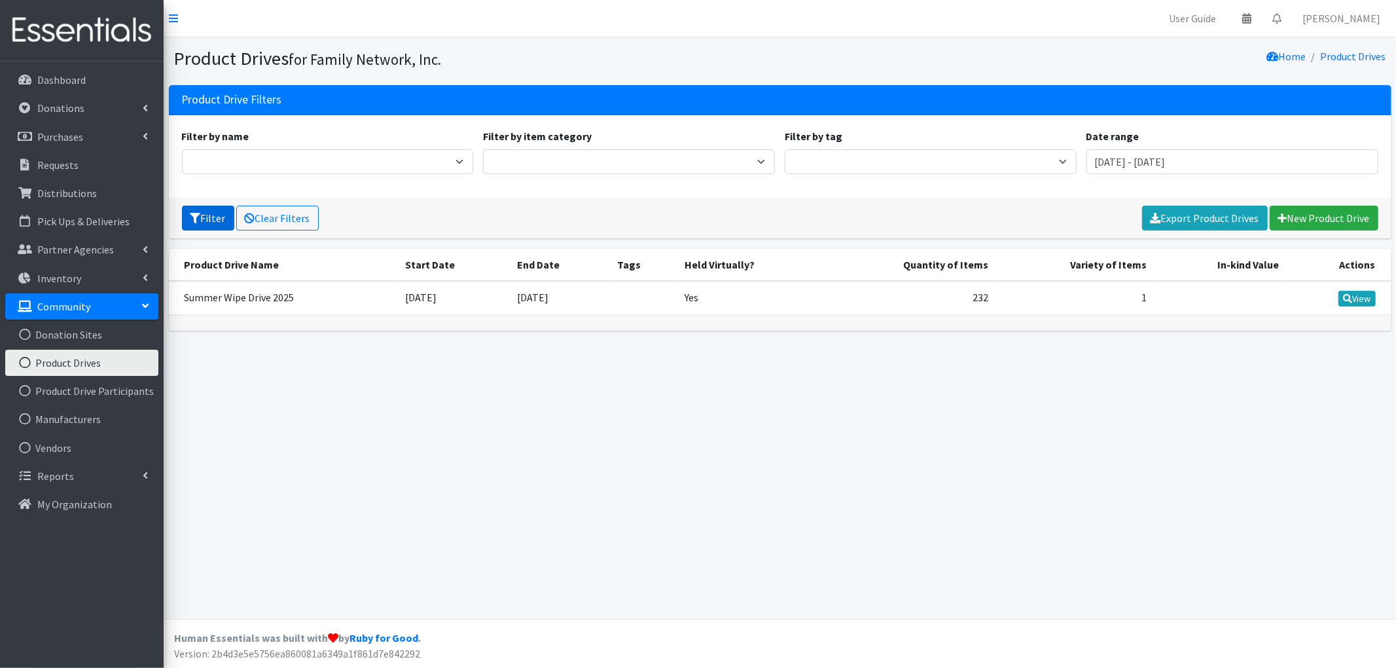
click at [200, 217] on button "Filter" at bounding box center [208, 218] width 52 height 25
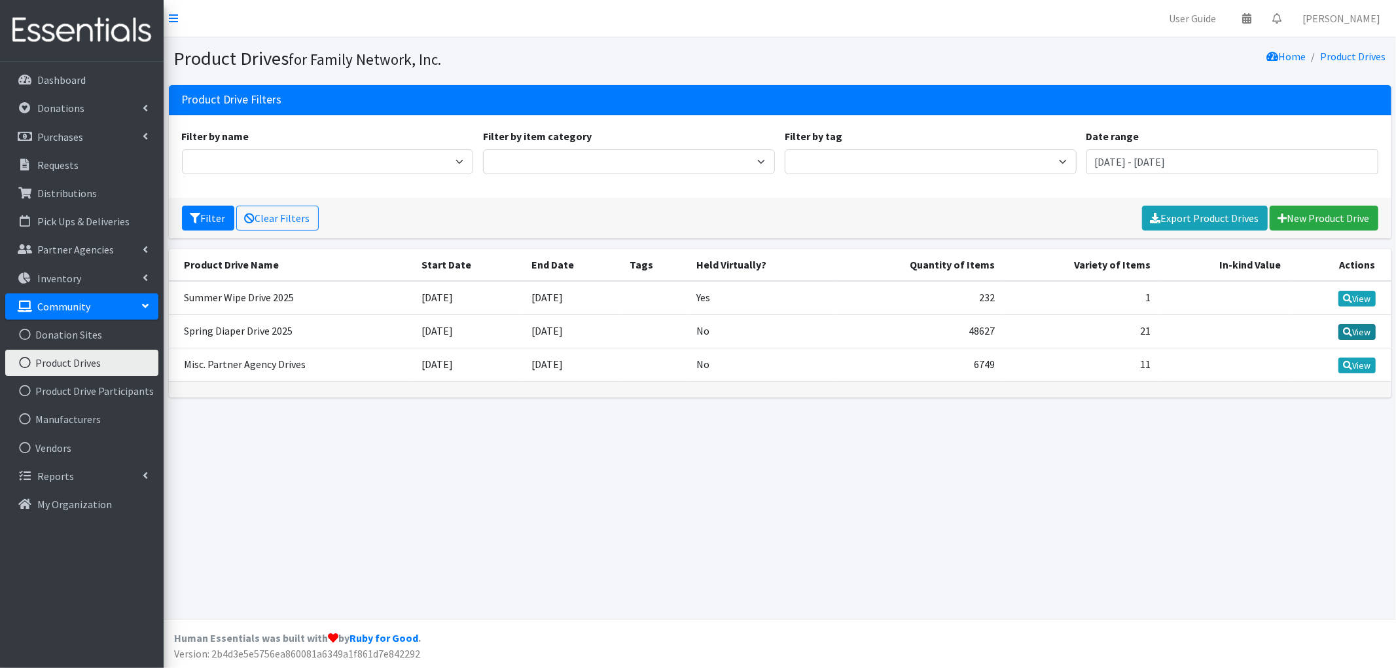
click at [1362, 331] on link "View" at bounding box center [1357, 332] width 37 height 16
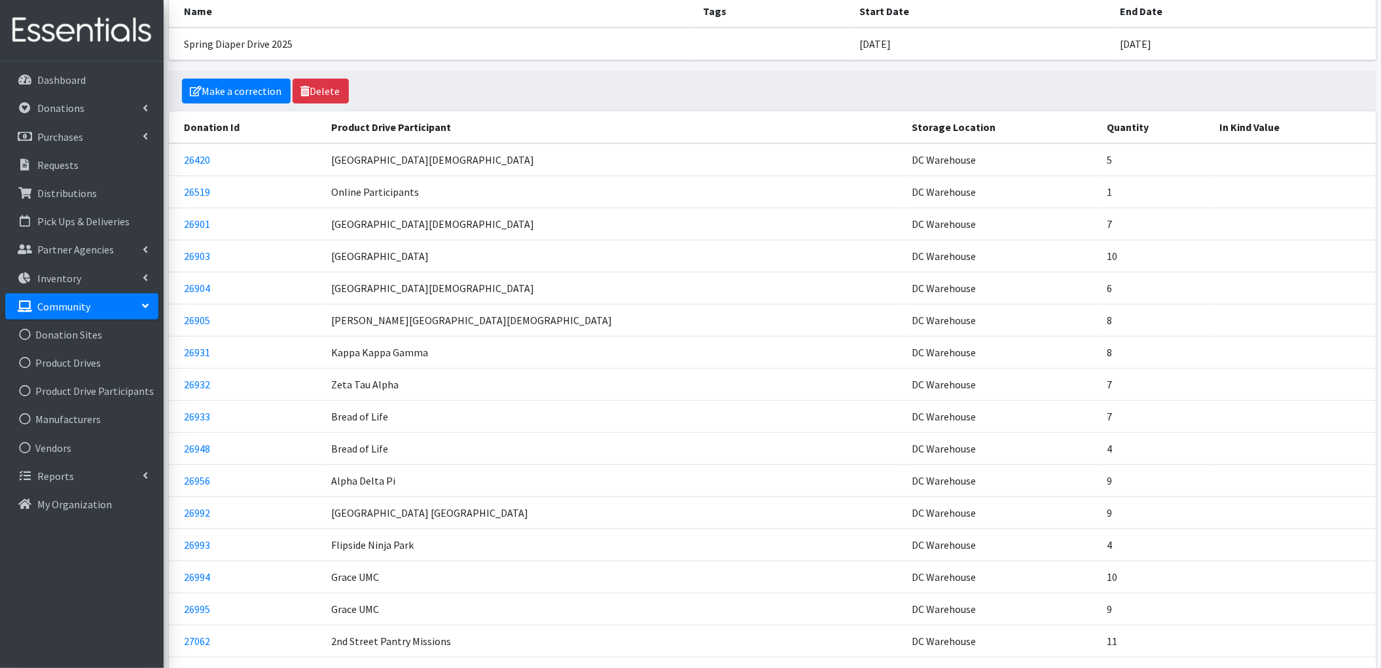
scroll to position [87, 0]
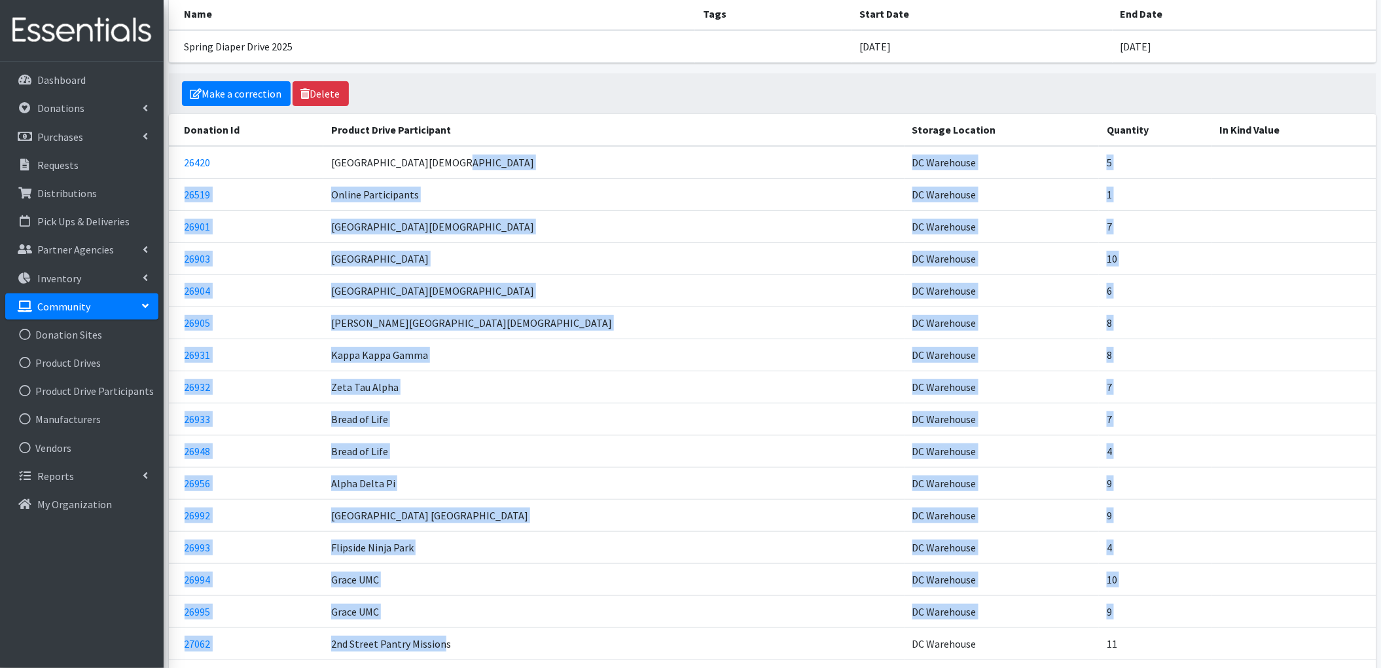
drag, startPoint x: 467, startPoint y: 157, endPoint x: 464, endPoint y: 629, distance: 472.0
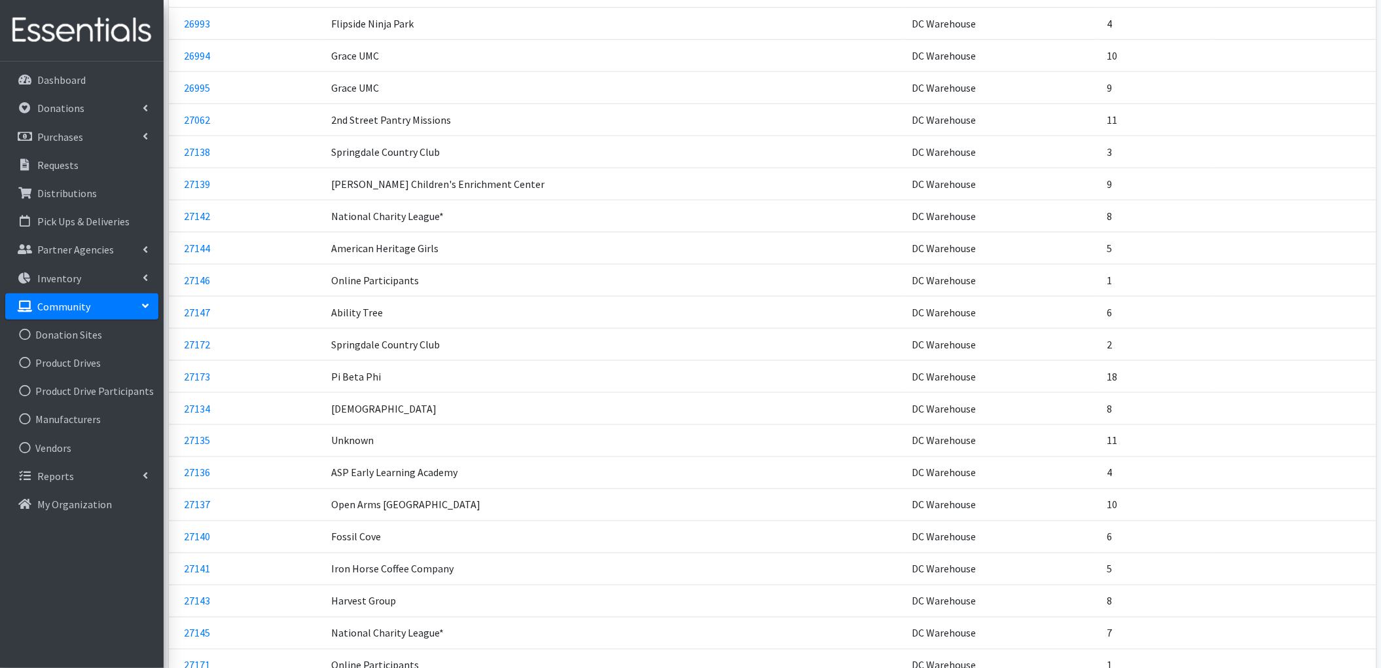
click at [532, 437] on td "Unknown" at bounding box center [613, 440] width 581 height 32
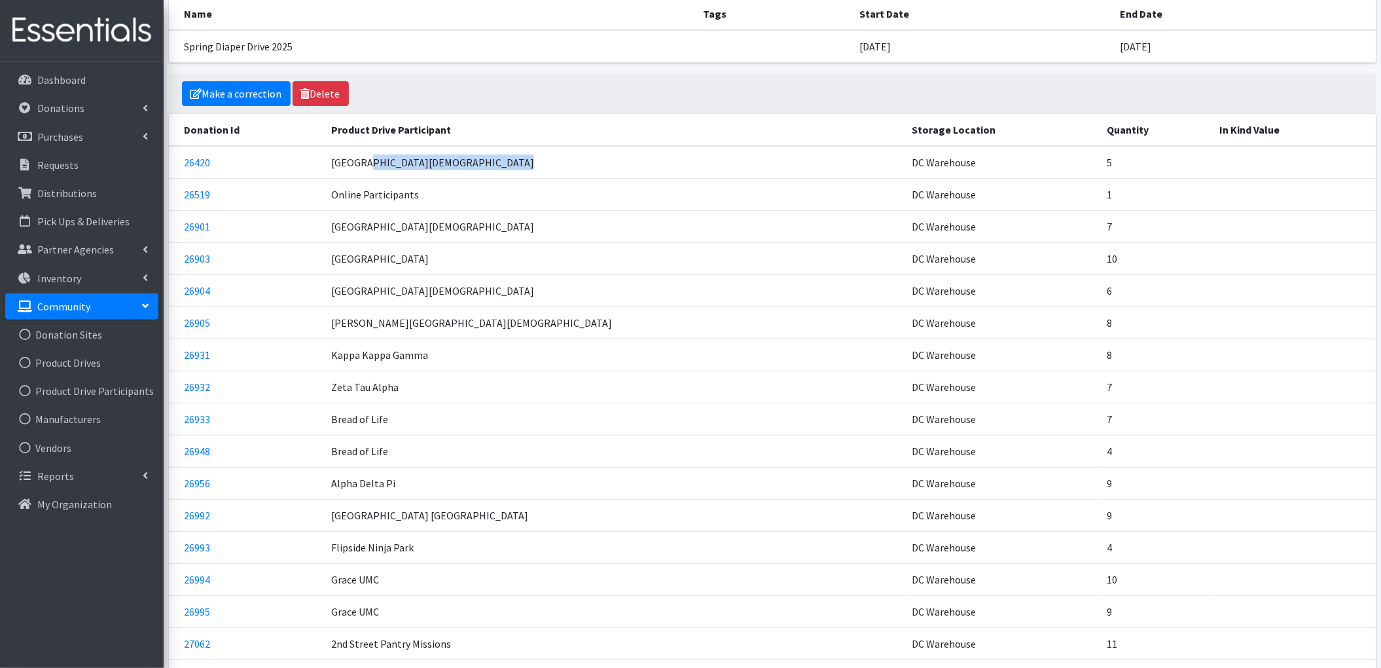
drag, startPoint x: 386, startPoint y: 158, endPoint x: 564, endPoint y: 157, distance: 178.1
click at [564, 157] on td "Elm Springs United Methodist Church" at bounding box center [613, 162] width 581 height 33
drag, startPoint x: 384, startPoint y: 226, endPoint x: 491, endPoint y: 236, distance: 107.8
click at [491, 236] on td "Elm Springs United Methodist Church" at bounding box center [613, 226] width 581 height 32
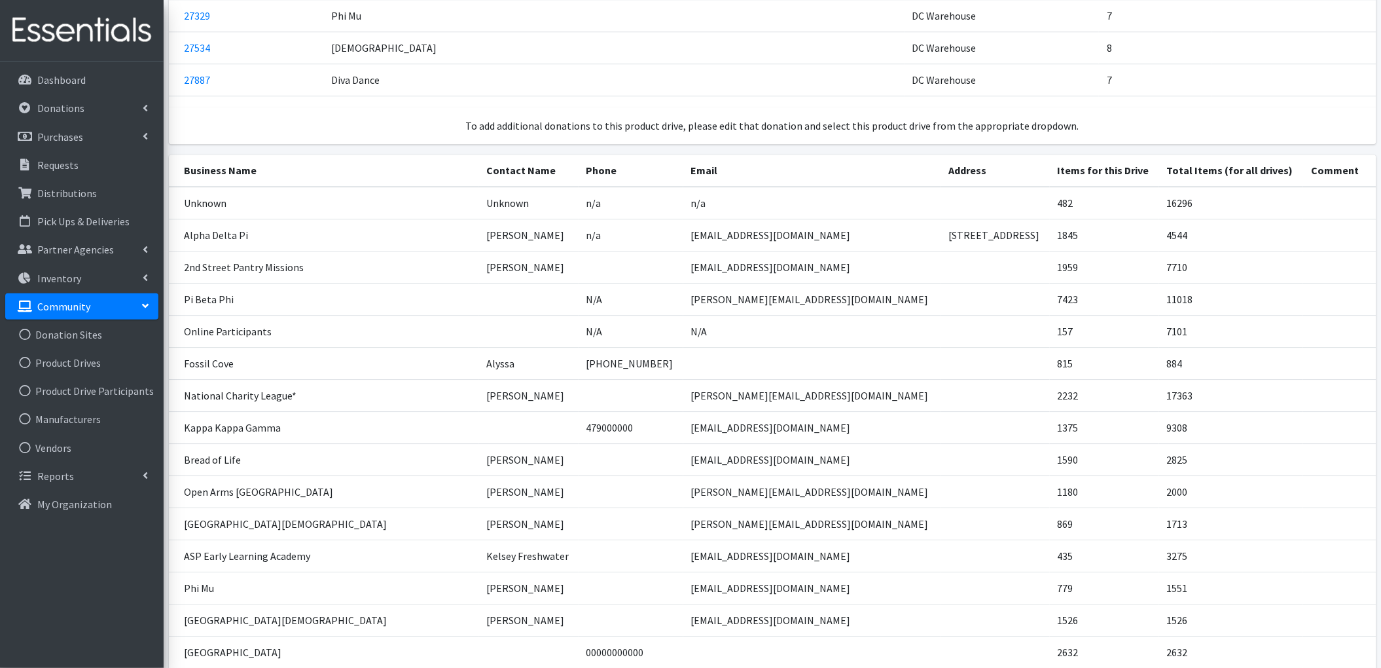
scroll to position [1484, 0]
click at [331, 216] on td "Unknown" at bounding box center [324, 204] width 310 height 33
drag, startPoint x: 171, startPoint y: 211, endPoint x: 237, endPoint y: 211, distance: 66.1
click at [237, 211] on td "Unknown" at bounding box center [324, 204] width 310 height 33
drag, startPoint x: 985, startPoint y: 200, endPoint x: 1084, endPoint y: 209, distance: 99.3
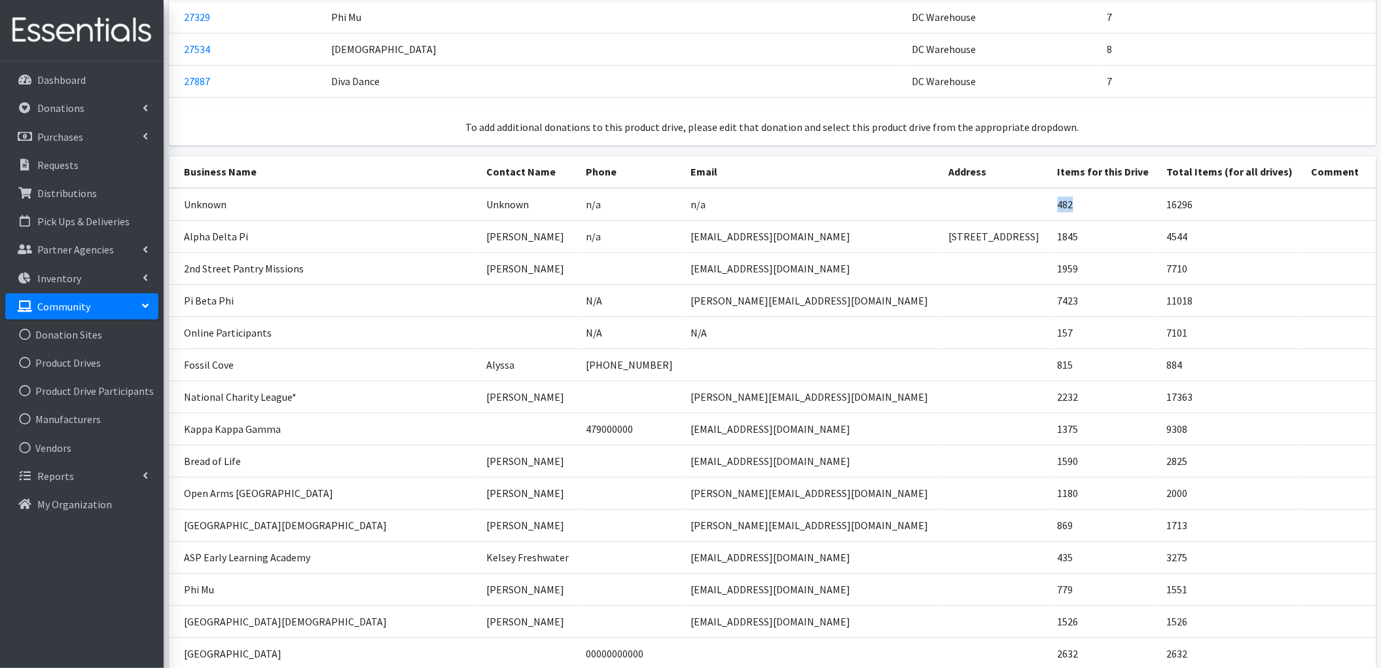
click at [1084, 209] on tr "Unknown Unknown n/a n/a 482 16296" at bounding box center [773, 204] width 1208 height 33
drag, startPoint x: 1000, startPoint y: 247, endPoint x: 1062, endPoint y: 244, distance: 61.7
click at [1062, 244] on td "1845" at bounding box center [1104, 236] width 109 height 32
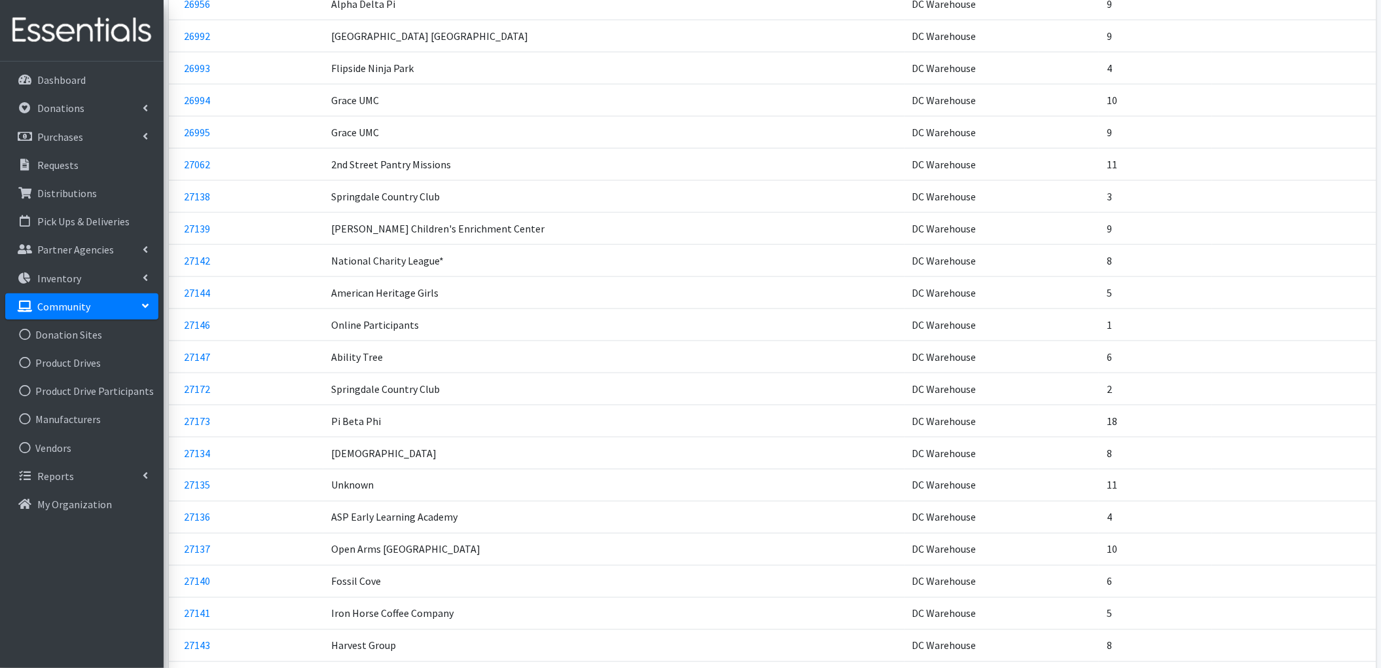
scroll to position [0, 0]
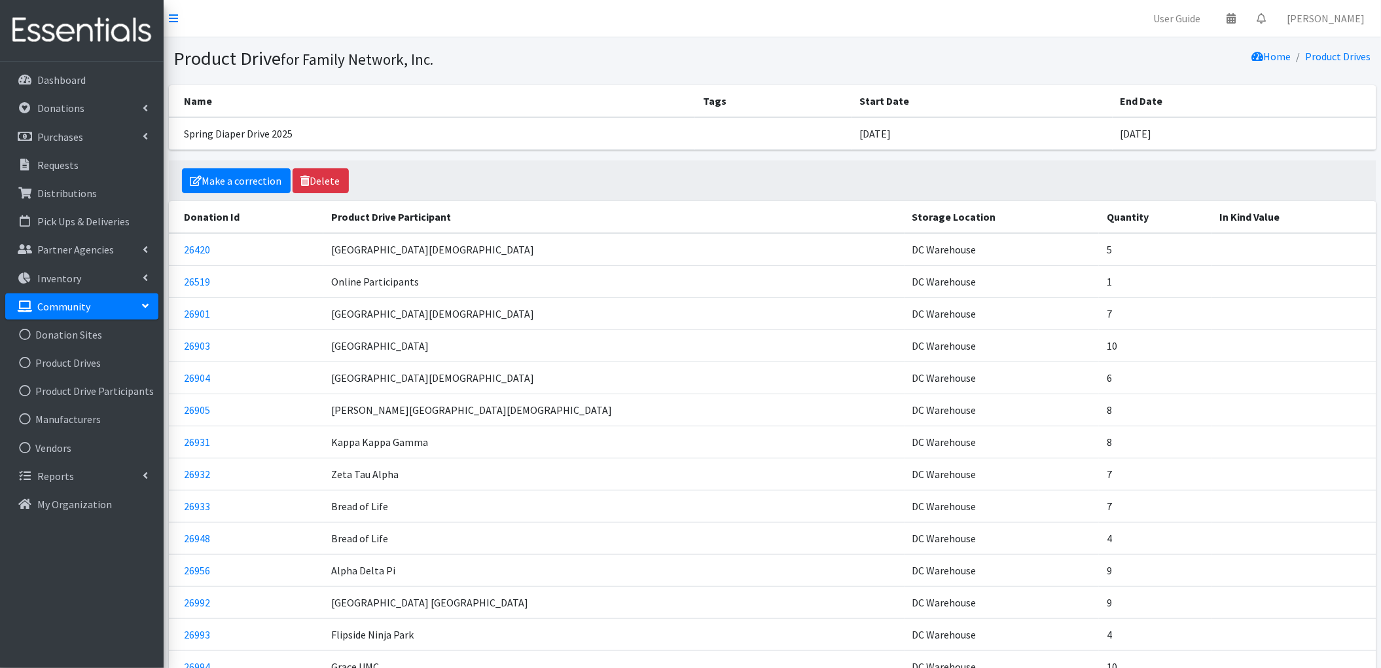
click at [98, 304] on link "Community" at bounding box center [81, 306] width 153 height 26
click at [63, 357] on link "Product Drives" at bounding box center [81, 363] width 153 height 26
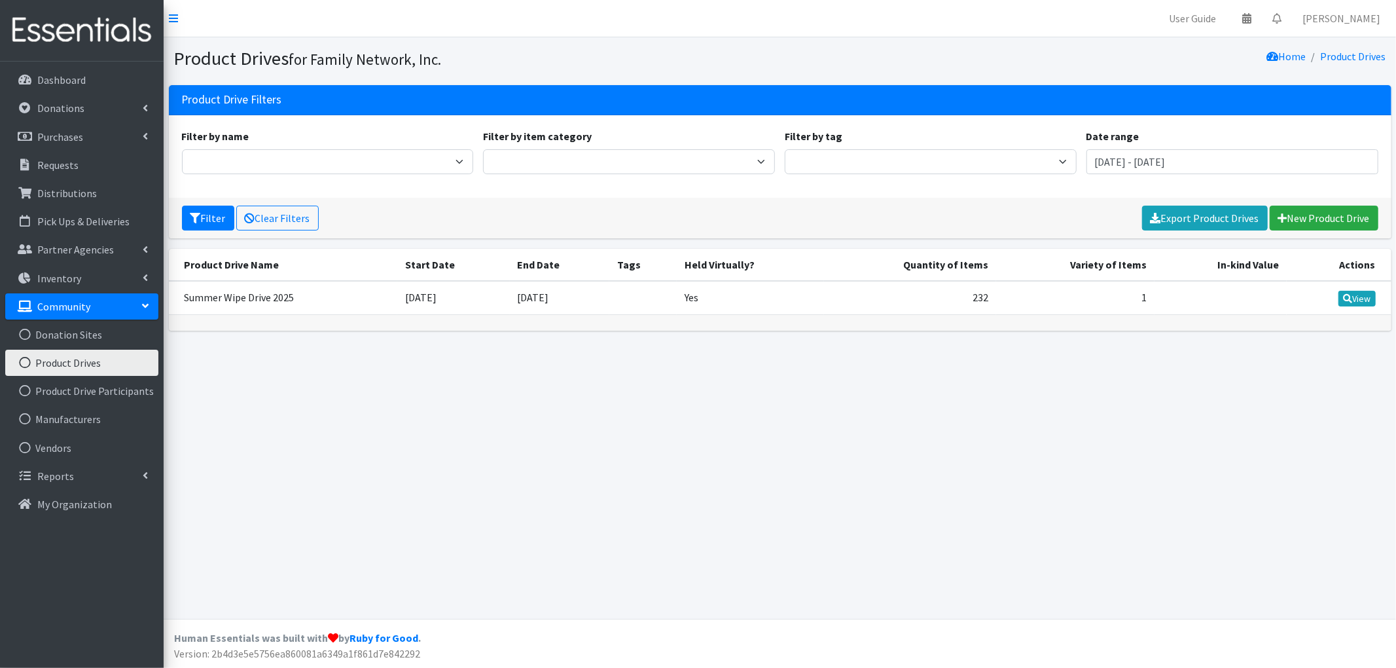
click at [1226, 175] on div "Filter by name Summer Wipe Drive 2025 Filter by item category Formula Disposabl…" at bounding box center [780, 156] width 1207 height 56
click at [1222, 163] on input "[DATE] - [DATE]" at bounding box center [1233, 161] width 292 height 25
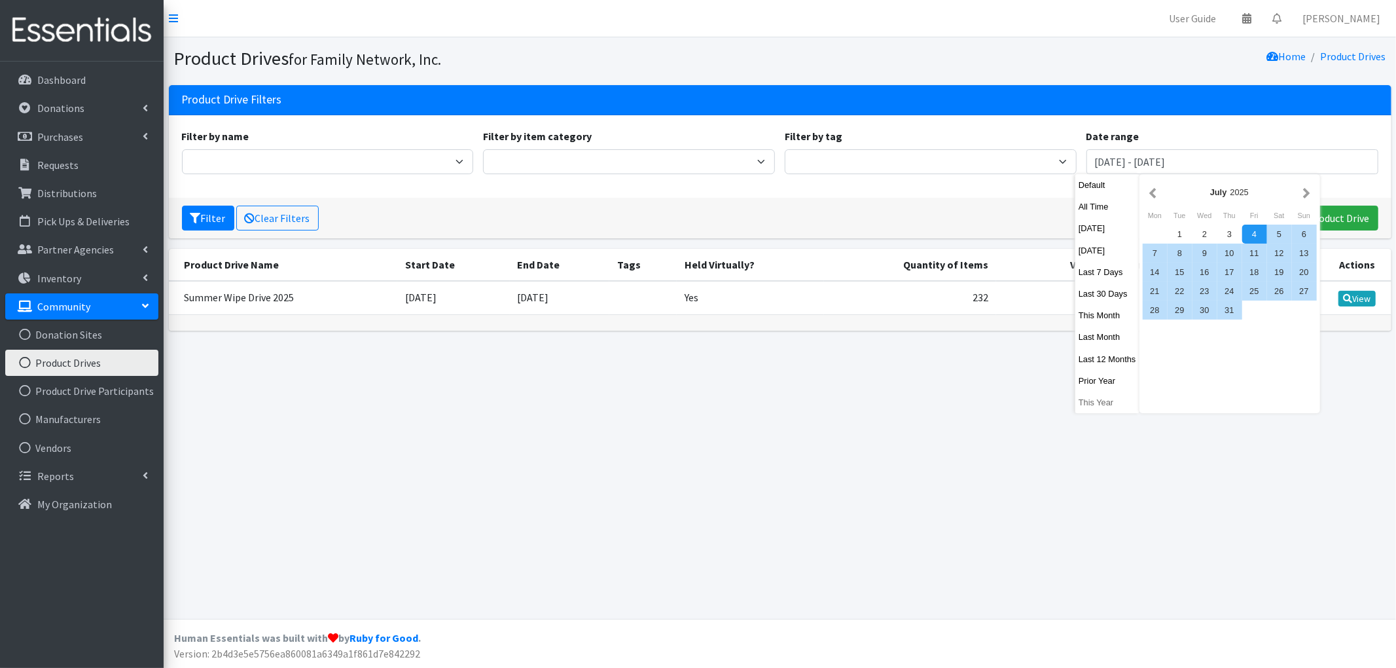
click at [1089, 407] on button "This Year" at bounding box center [1108, 402] width 64 height 19
type input "[DATE] - [DATE]"
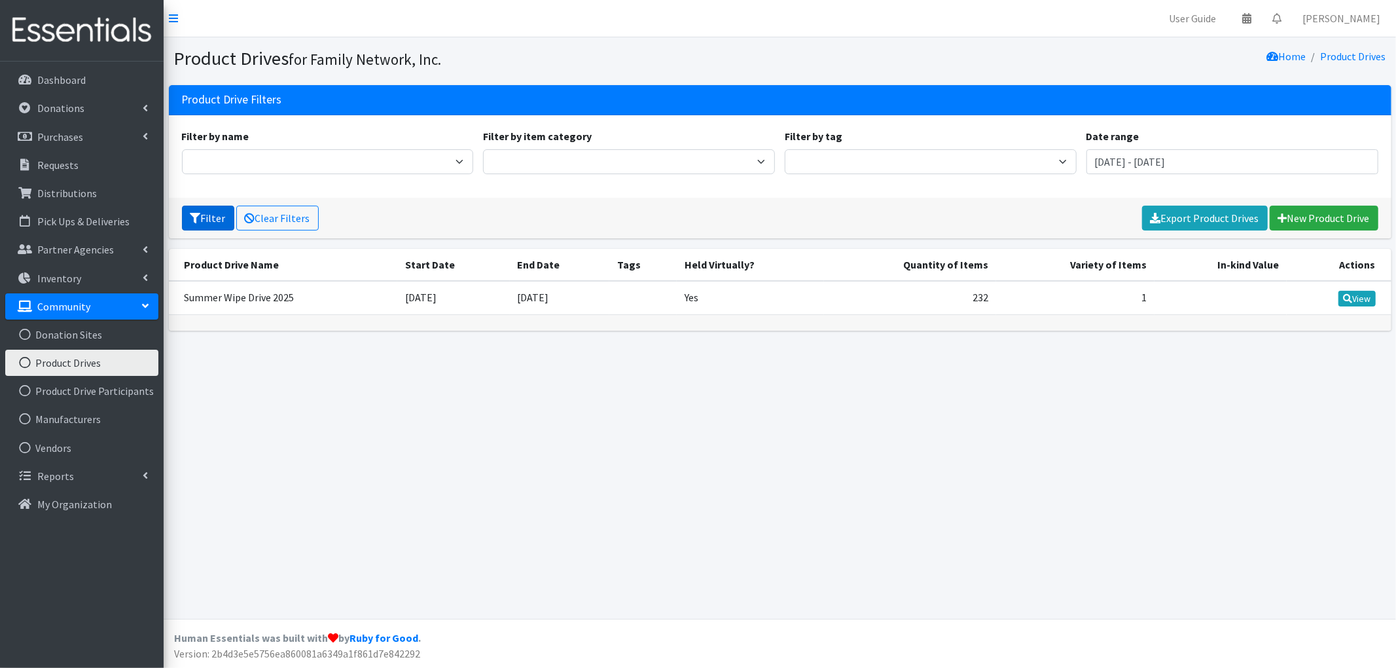
click at [191, 213] on icon "submit" at bounding box center [196, 218] width 10 height 10
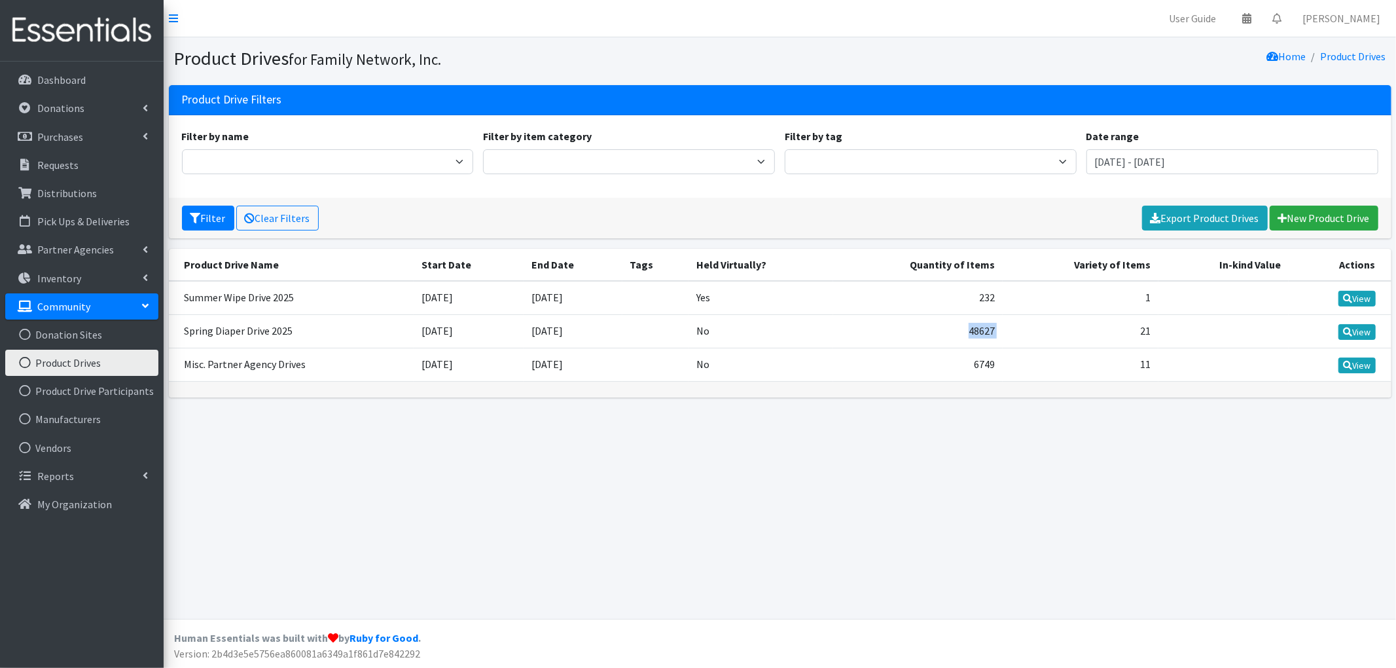
drag, startPoint x: 955, startPoint y: 336, endPoint x: 1044, endPoint y: 335, distance: 89.0
click at [1044, 335] on tr "Spring Diaper Drive 2025 [DATE] [DATE] No 48627 21 View" at bounding box center [780, 330] width 1223 height 33
click at [68, 161] on p "Requests" at bounding box center [57, 164] width 41 height 13
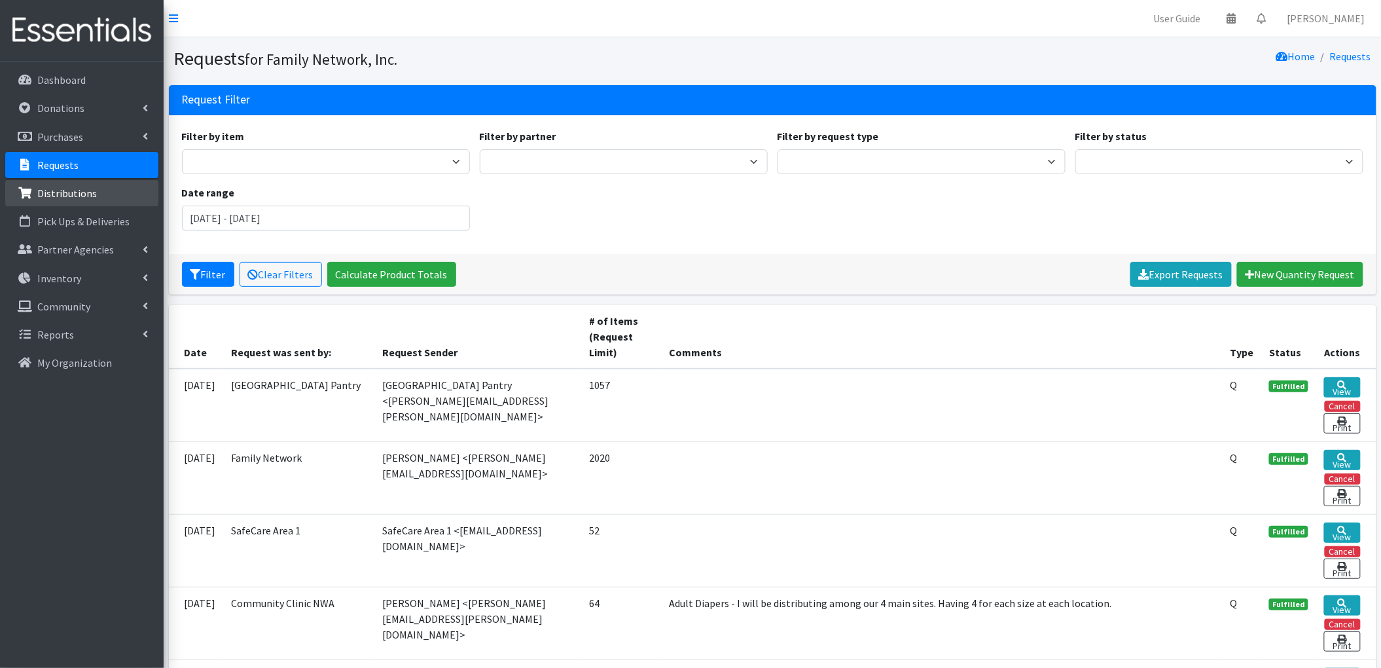
click at [86, 198] on p "Distributions" at bounding box center [67, 193] width 60 height 13
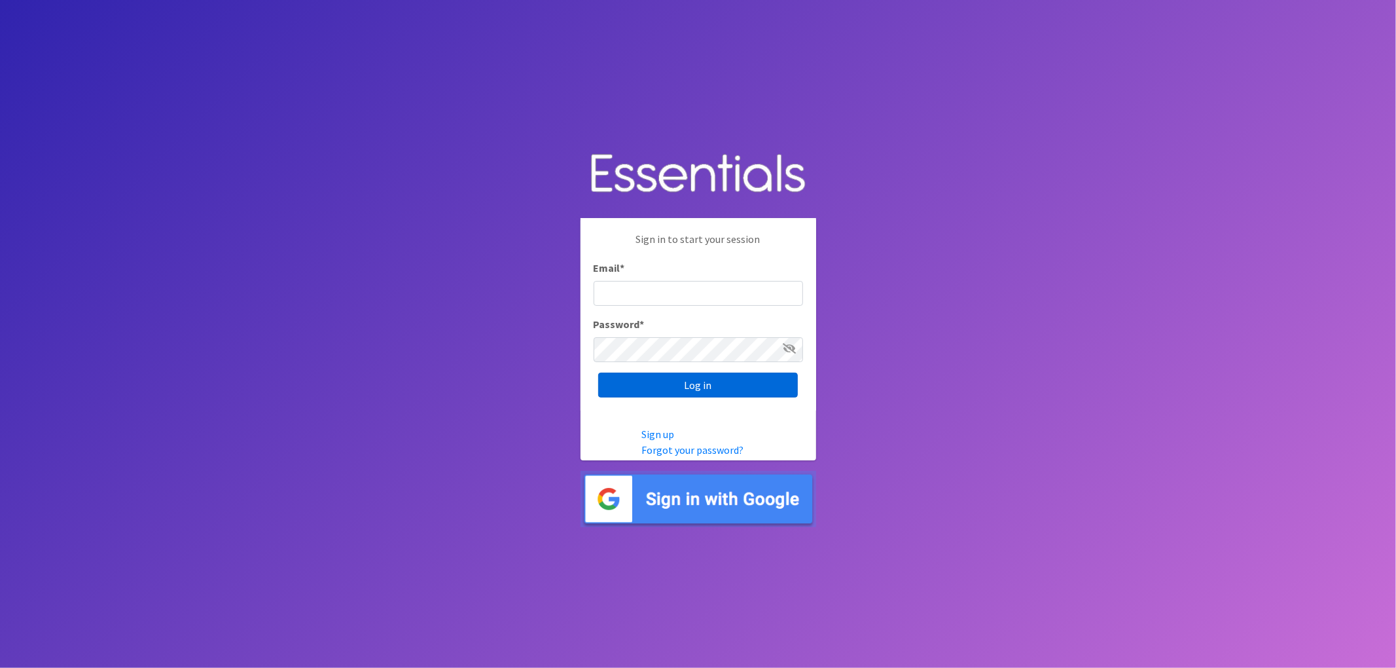
type input "lacey@familynetworknwa.com"
click at [726, 388] on input "Log in" at bounding box center [698, 385] width 200 height 25
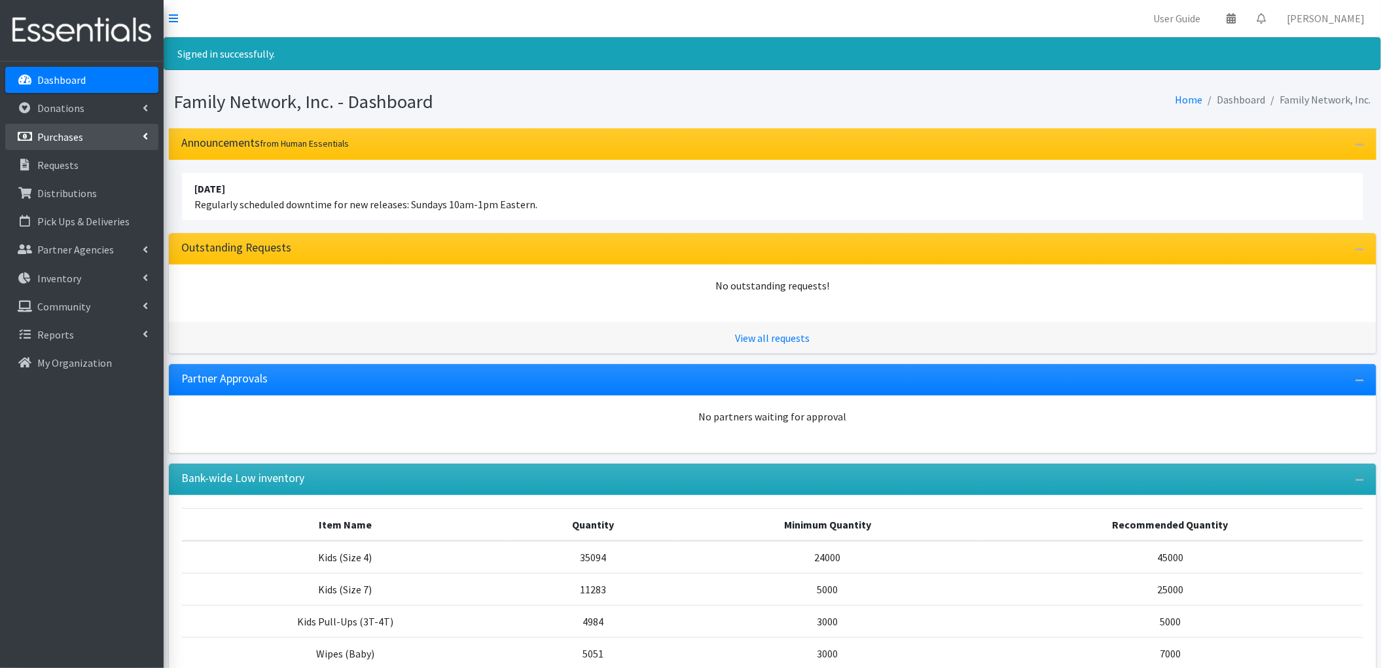
click at [62, 127] on link "Purchases" at bounding box center [81, 137] width 153 height 26
click at [79, 169] on link "All Purchases" at bounding box center [81, 165] width 153 height 26
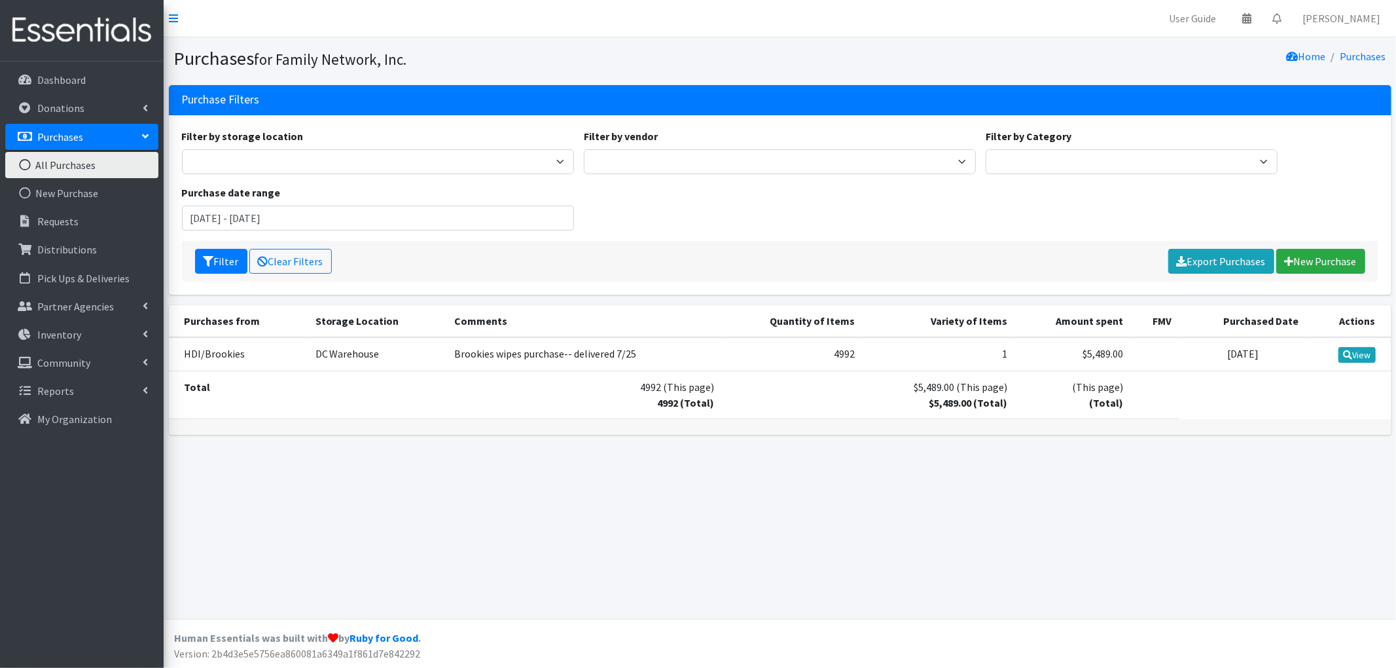
click at [333, 232] on div "Filter by storage location DC Warehouse Filter by vendor Amazon DYPER Harps HDI…" at bounding box center [780, 184] width 1207 height 113
click at [339, 226] on input "[DATE] - [DATE]" at bounding box center [378, 218] width 392 height 25
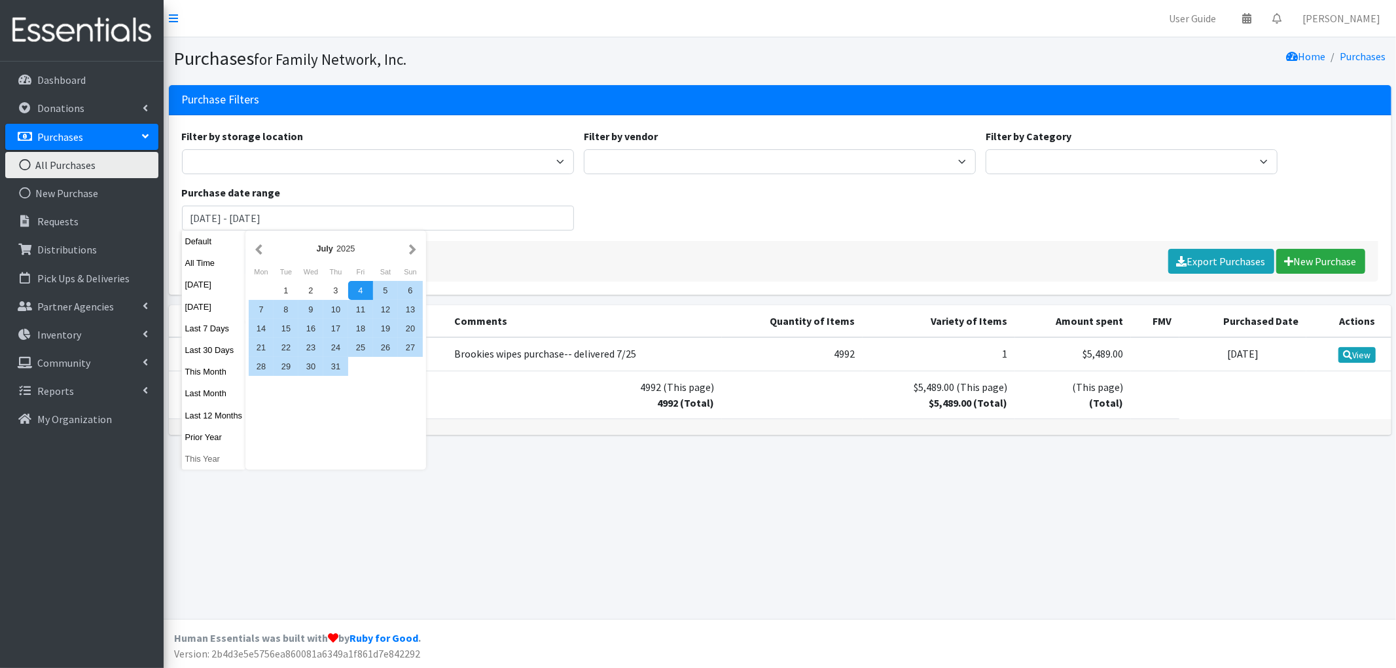
click at [192, 454] on button "This Year" at bounding box center [214, 458] width 64 height 19
type input "January 1, 2025 - December 31, 2025"
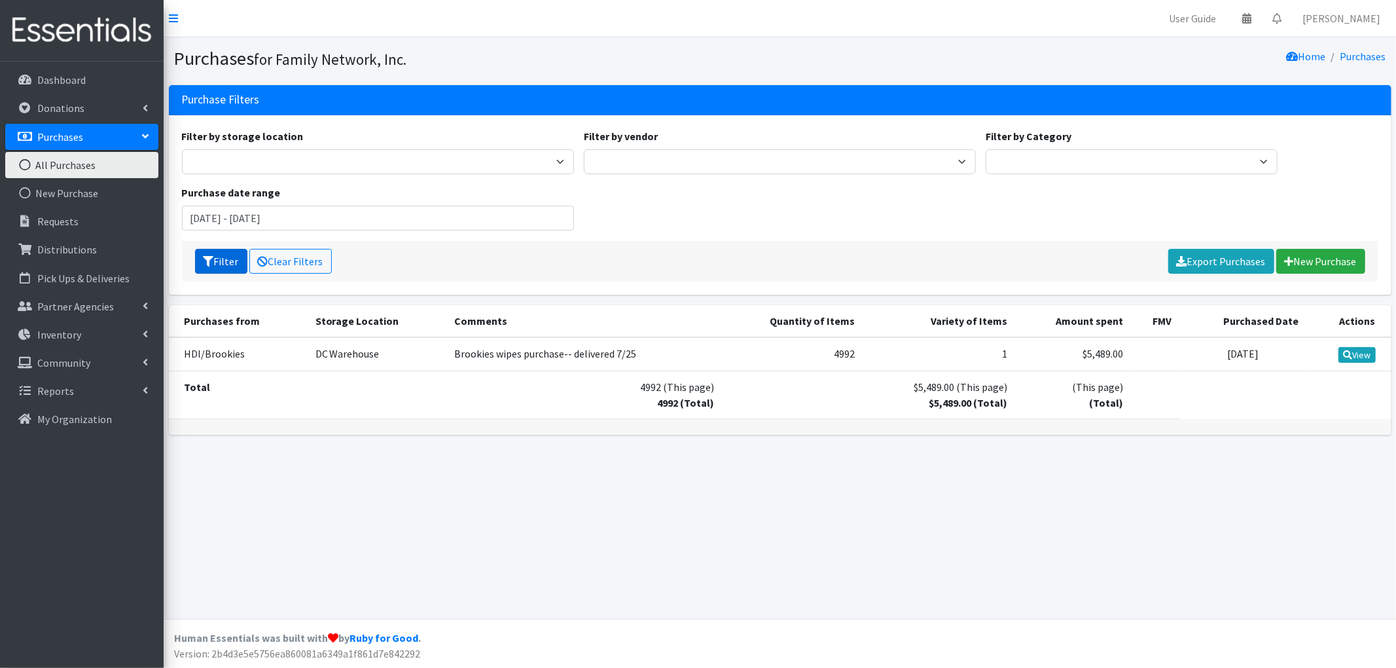
click at [217, 263] on button "Filter" at bounding box center [221, 261] width 52 height 25
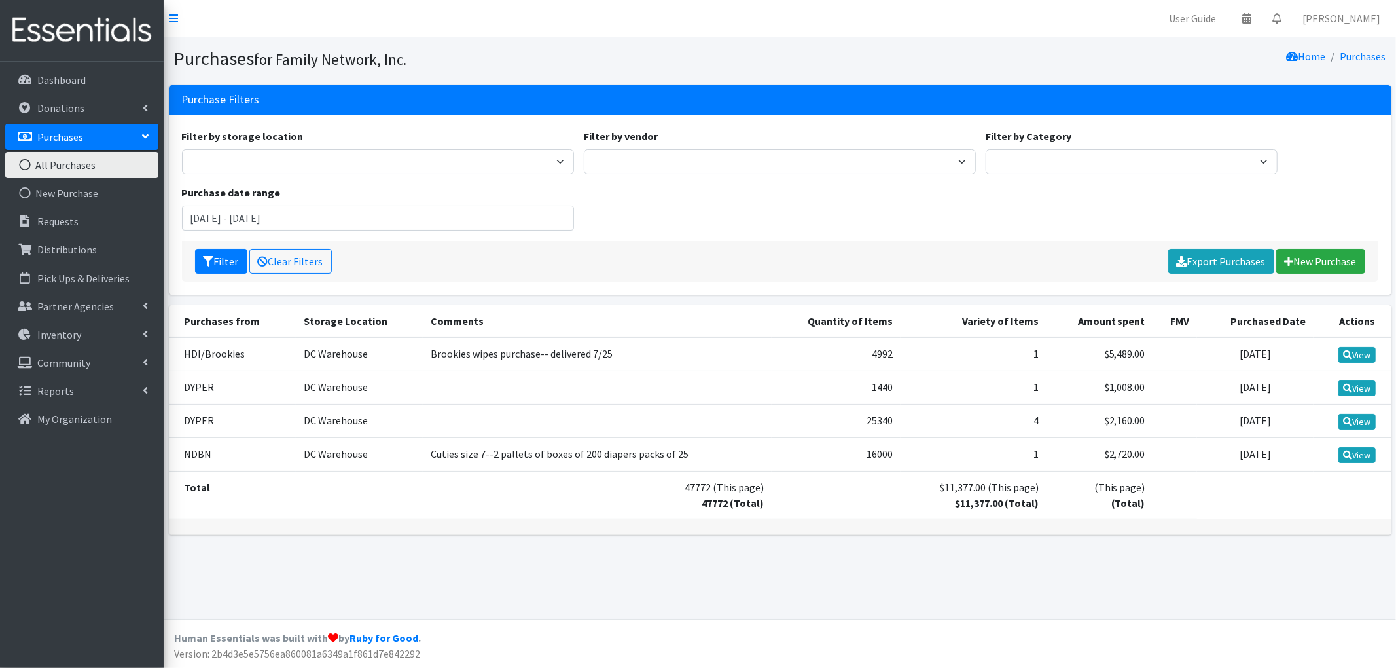
click at [511, 452] on td "Cuties size 7--2 pallets of boxes of 200 diapers packs of 25" at bounding box center [598, 453] width 350 height 33
drag, startPoint x: 179, startPoint y: 388, endPoint x: 250, endPoint y: 433, distance: 83.9
click at [250, 433] on tbody "HDI/Brookies DC Warehouse Brookies wipes purchase-- delivered 7/25 4992 1 $5,48…" at bounding box center [780, 404] width 1223 height 134
click at [279, 417] on td "DYPER" at bounding box center [232, 420] width 127 height 33
